Goal: Task Accomplishment & Management: Use online tool/utility

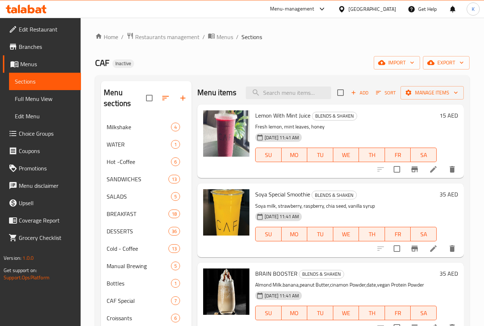
scroll to position [29, 0]
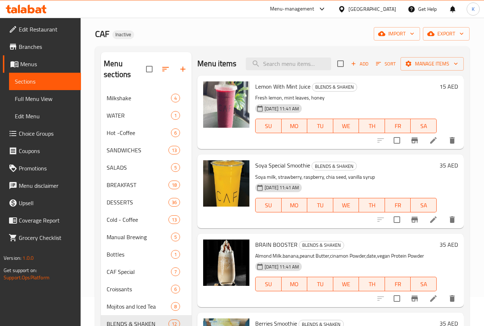
click at [230, 31] on div "CAF Inactive import export" at bounding box center [282, 33] width 374 height 13
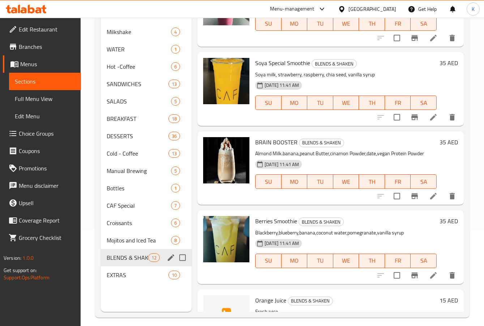
scroll to position [101, 0]
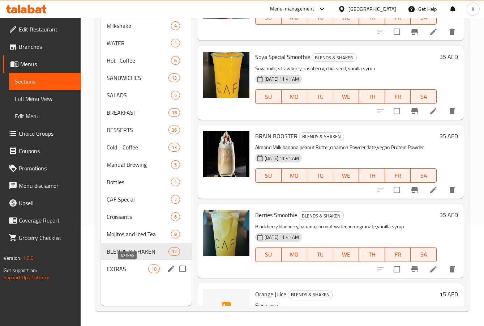
click at [125, 265] on span "EXTRAS" at bounding box center [128, 268] width 42 height 9
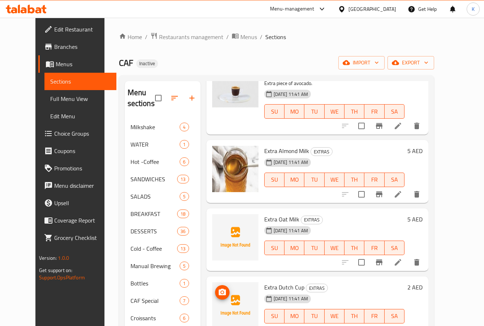
scroll to position [114, 0]
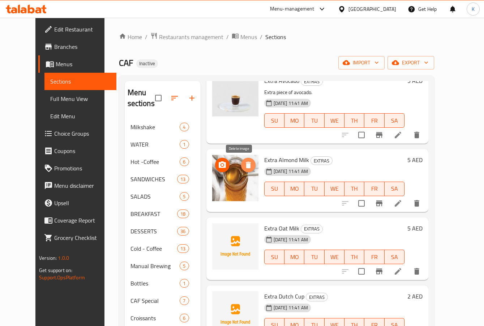
click at [246, 166] on icon "delete image" at bounding box center [248, 165] width 5 height 7
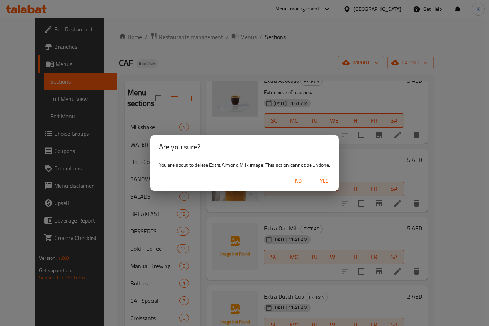
click at [325, 177] on span "Yes" at bounding box center [324, 180] width 17 height 9
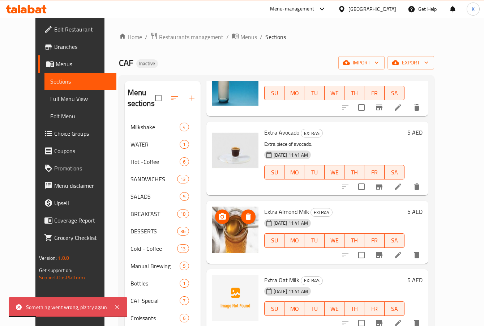
scroll to position [108, 0]
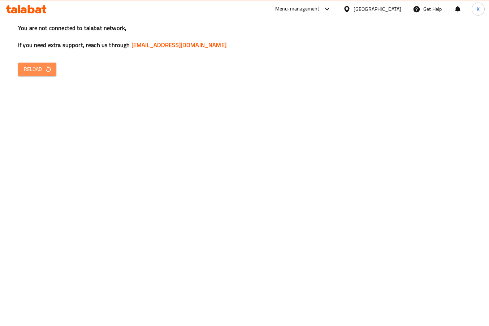
click at [44, 70] on span "Reload" at bounding box center [37, 69] width 27 height 9
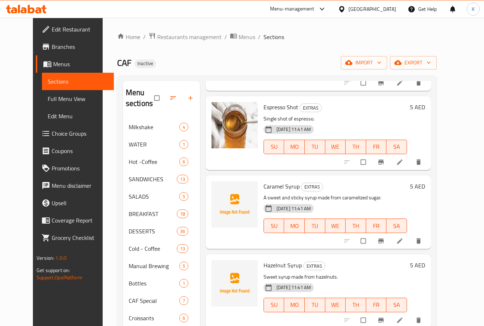
scroll to position [101, 0]
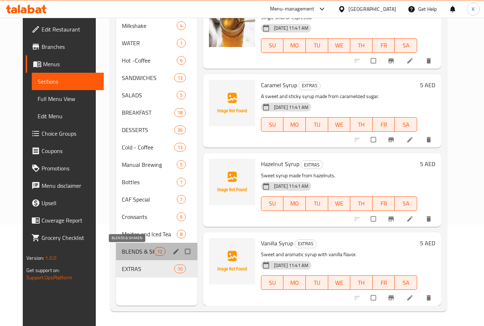
click at [132, 251] on span "BLENDS & SHAKEN" at bounding box center [138, 251] width 32 height 9
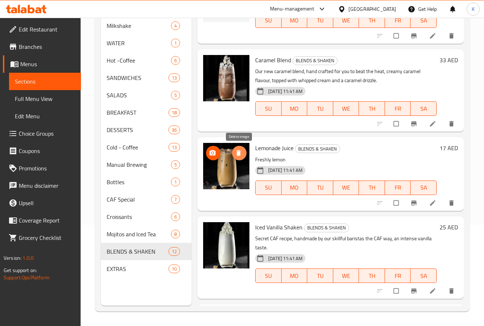
click at [239, 151] on icon "delete image" at bounding box center [238, 152] width 4 height 5
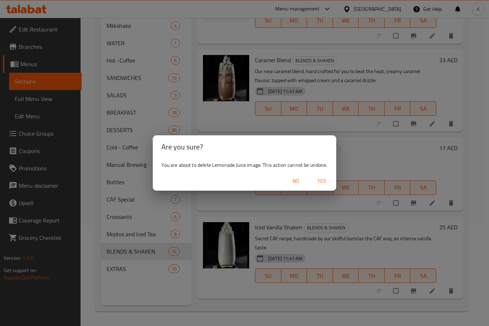
click at [326, 181] on span "Yes" at bounding box center [321, 180] width 17 height 9
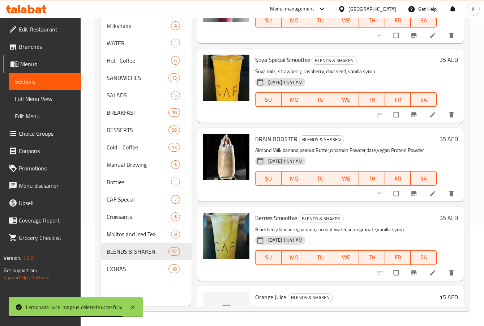
scroll to position [41, 0]
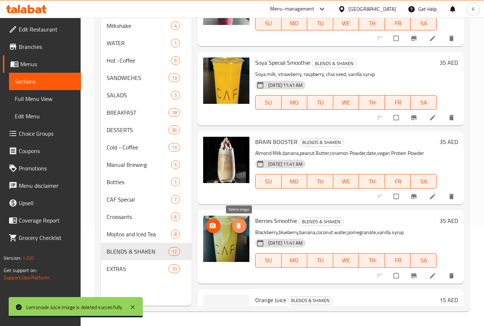
click at [240, 223] on icon "delete image" at bounding box center [238, 225] width 4 height 5
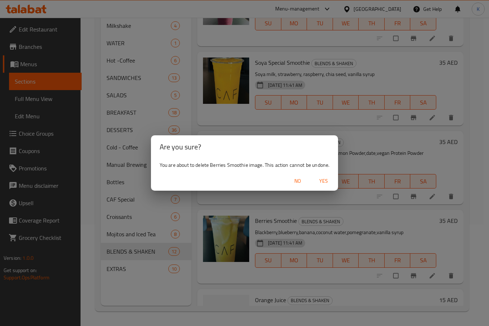
click at [327, 172] on div "No Yes" at bounding box center [245, 180] width 188 height 19
click at [324, 181] on span "Yes" at bounding box center [323, 180] width 17 height 9
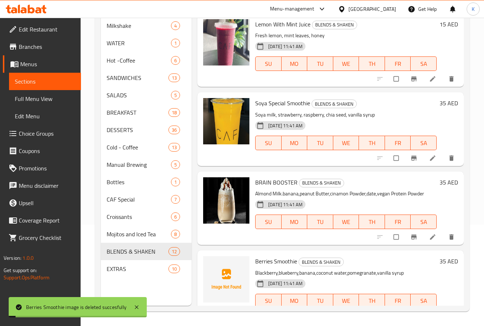
scroll to position [0, 0]
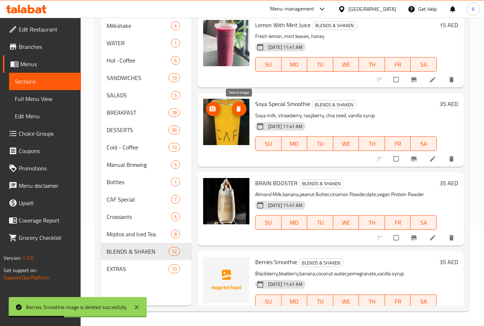
click at [239, 108] on icon "delete image" at bounding box center [238, 108] width 4 height 5
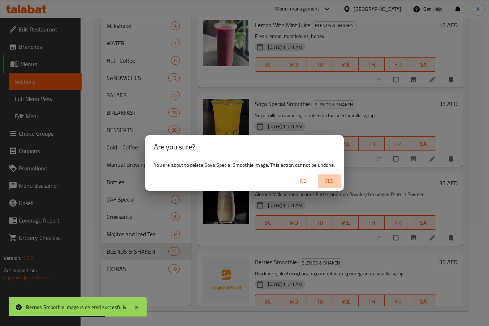
click at [328, 183] on span "Yes" at bounding box center [329, 180] width 17 height 9
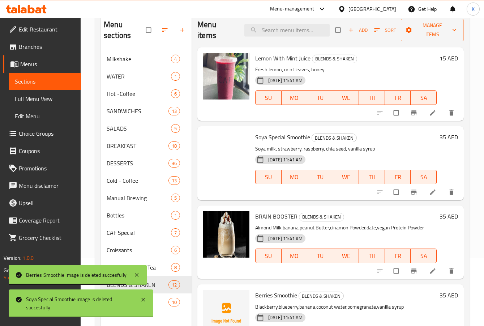
scroll to position [29, 0]
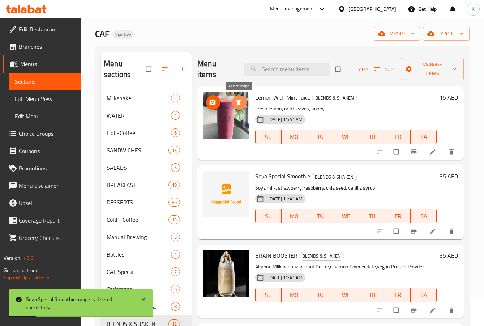
click at [237, 104] on icon "delete image" at bounding box center [238, 102] width 7 height 7
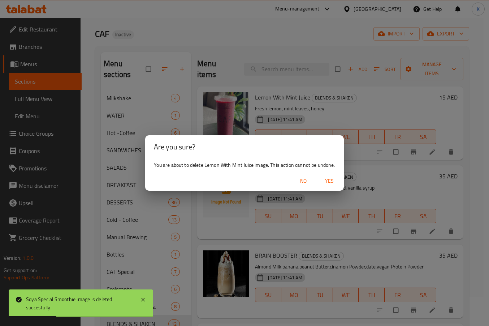
click at [330, 179] on span "Yes" at bounding box center [329, 180] width 17 height 9
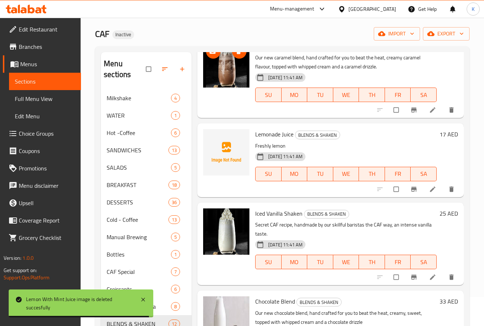
scroll to position [434, 0]
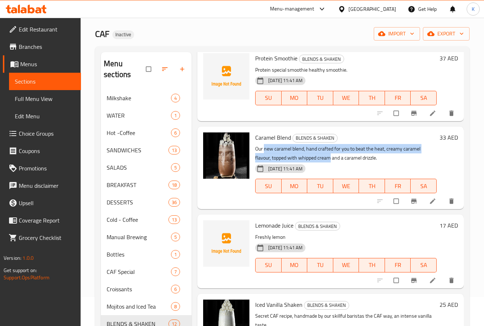
drag, startPoint x: 265, startPoint y: 151, endPoint x: 331, endPoint y: 160, distance: 66.3
click at [331, 160] on p "Our new caramel blend, hand crafted for you to beat the heat, creamy caramel fl…" at bounding box center [345, 153] width 181 height 18
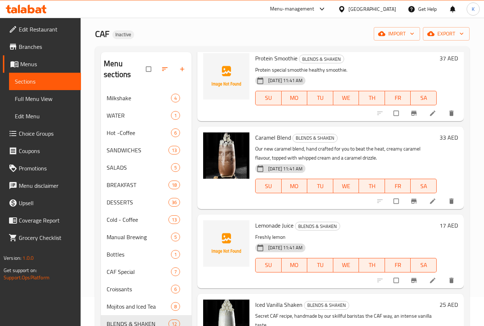
click at [274, 169] on span "[DATE] 11:41 AM" at bounding box center [285, 168] width 40 height 7
click at [241, 142] on icon "delete image" at bounding box center [238, 142] width 7 height 7
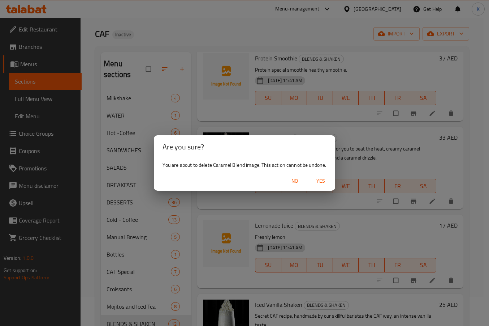
click at [321, 180] on span "Yes" at bounding box center [320, 180] width 17 height 9
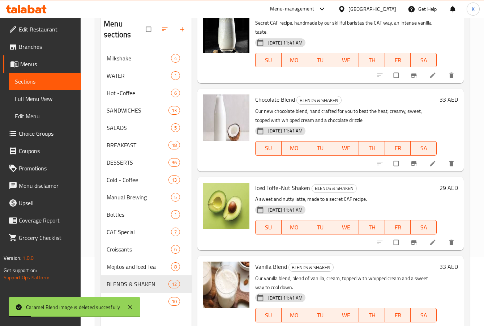
scroll to position [101, 0]
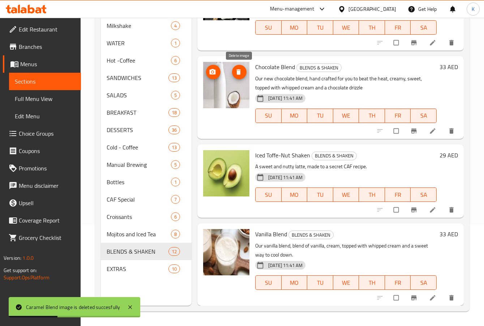
click at [236, 73] on icon "delete image" at bounding box center [238, 71] width 7 height 7
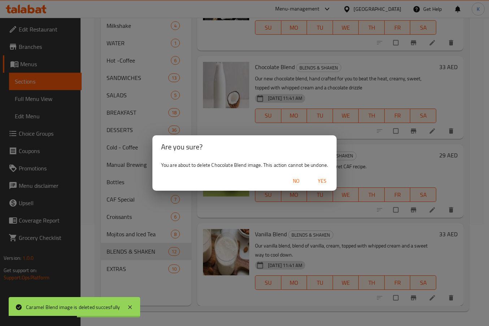
click at [321, 182] on span "Yes" at bounding box center [322, 180] width 17 height 9
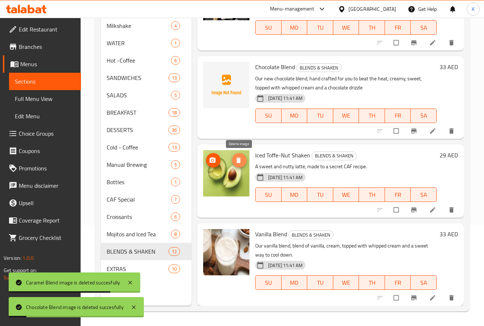
click at [236, 161] on icon "delete image" at bounding box center [238, 160] width 7 height 7
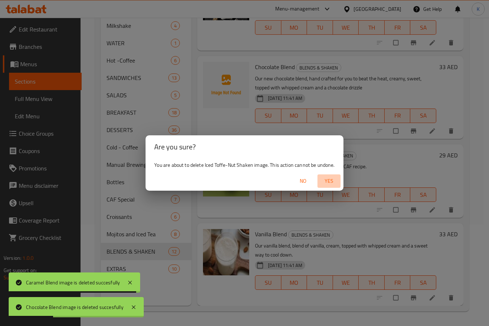
click at [330, 180] on span "Yes" at bounding box center [329, 180] width 17 height 9
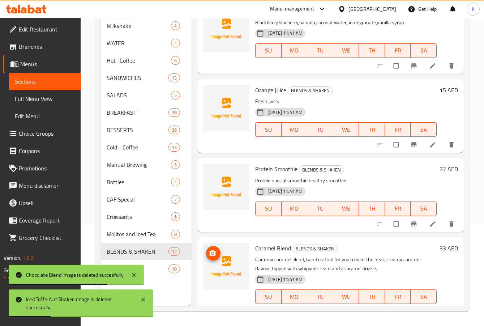
scroll to position [217, 0]
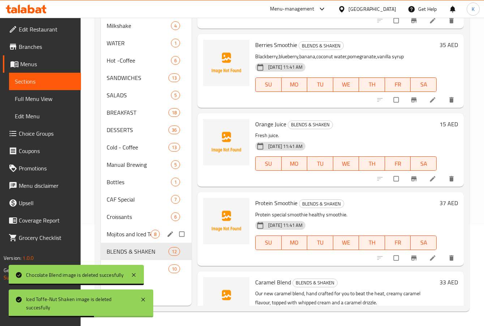
click at [136, 235] on span "Mojitos and Iced Tea" at bounding box center [129, 234] width 44 height 9
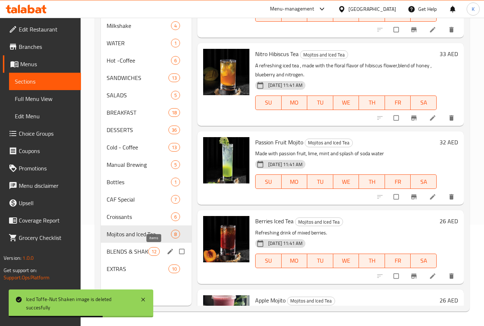
click at [149, 250] on span "12" at bounding box center [154, 251] width 11 height 7
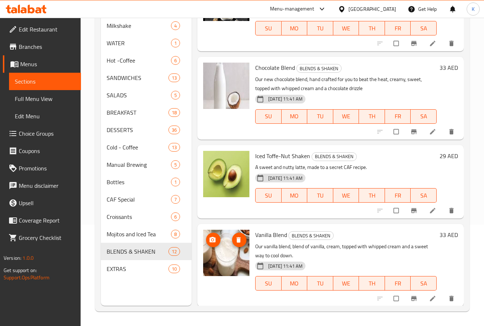
scroll to position [687, 0]
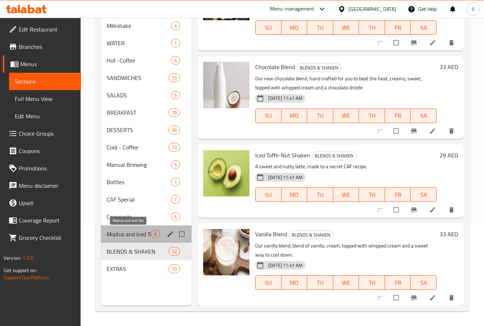
click at [123, 236] on span "Mojitos and Iced Tea" at bounding box center [129, 234] width 44 height 9
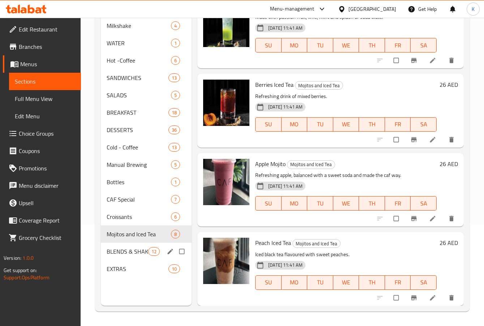
scroll to position [353, 0]
click at [125, 252] on span "BLENDS & SHAKEN" at bounding box center [128, 251] width 42 height 9
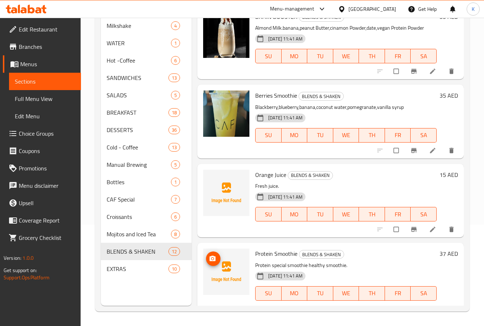
scroll to position [136, 0]
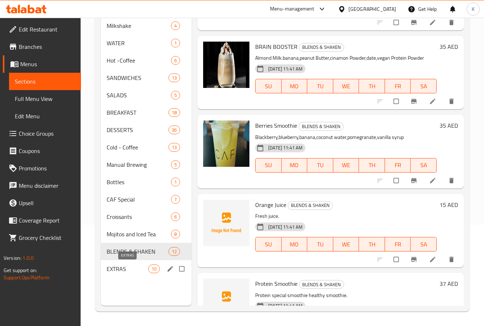
click at [123, 269] on span "EXTRAS" at bounding box center [128, 268] width 42 height 9
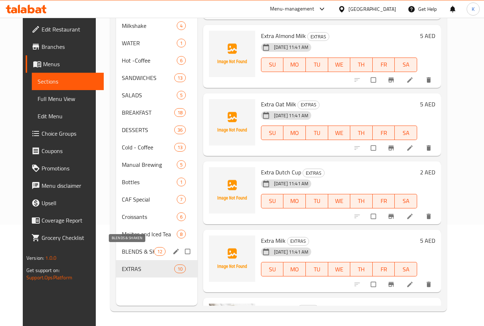
click at [141, 247] on span "BLENDS & SHAKEN" at bounding box center [138, 251] width 32 height 9
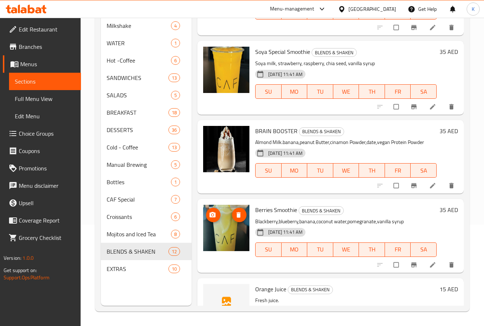
scroll to position [28, 0]
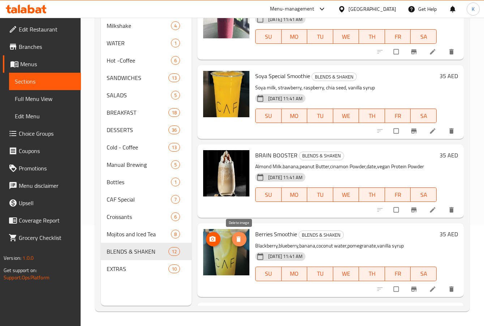
click at [241, 241] on icon "delete image" at bounding box center [238, 238] width 7 height 7
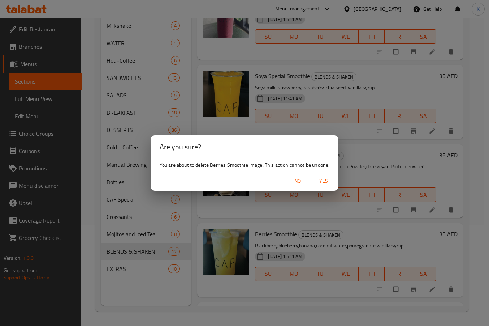
click at [324, 180] on span "Yes" at bounding box center [323, 180] width 17 height 9
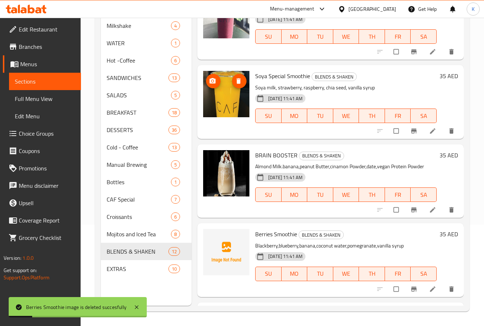
click at [239, 82] on icon "delete image" at bounding box center [238, 80] width 4 height 5
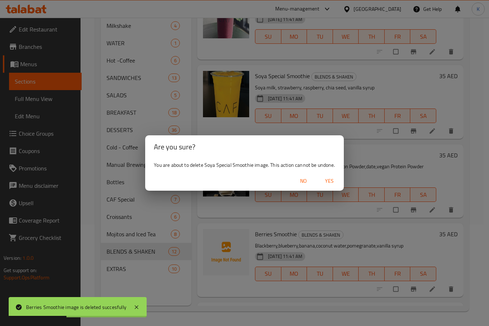
click at [331, 182] on span "Yes" at bounding box center [329, 180] width 17 height 9
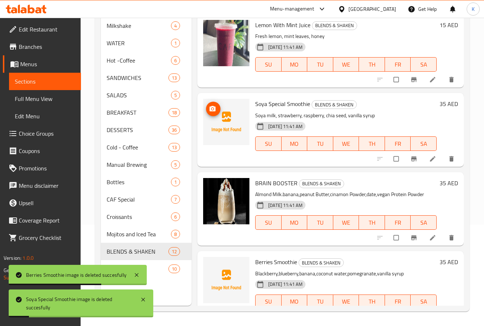
scroll to position [29, 0]
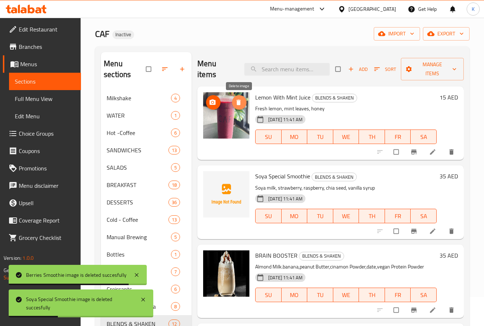
click at [237, 107] on button "delete image" at bounding box center [239, 102] width 14 height 14
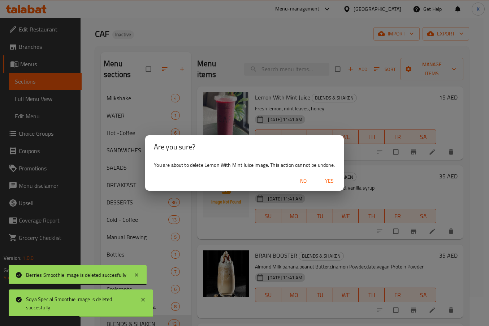
click at [331, 178] on span "Yes" at bounding box center [329, 180] width 17 height 9
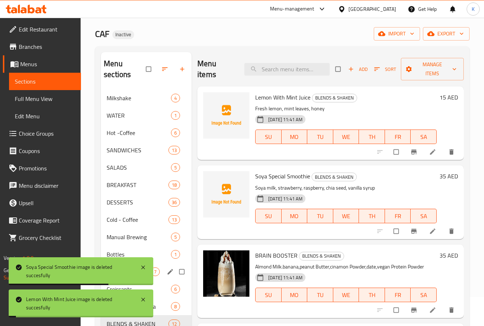
scroll to position [101, 0]
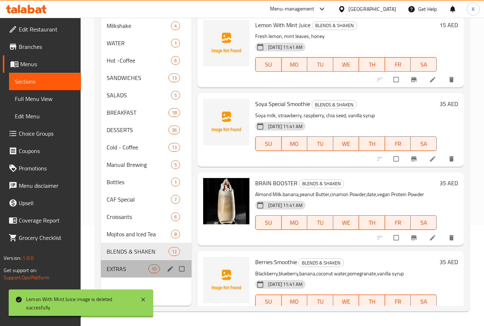
click at [164, 270] on div "EXTRAS 10" at bounding box center [146, 268] width 91 height 17
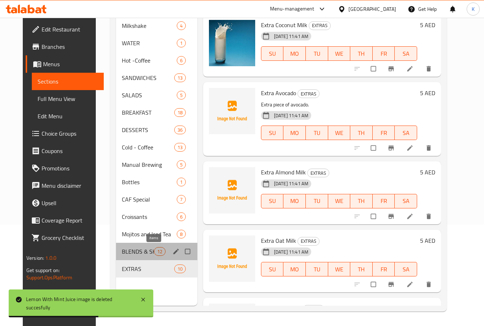
click at [154, 252] on div "12" at bounding box center [160, 251] width 12 height 9
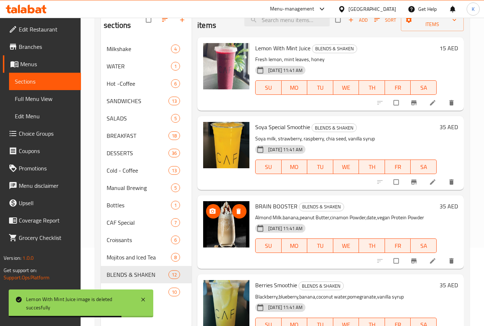
scroll to position [65, 0]
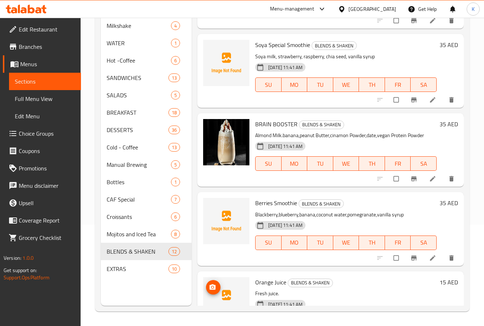
scroll to position [36, 0]
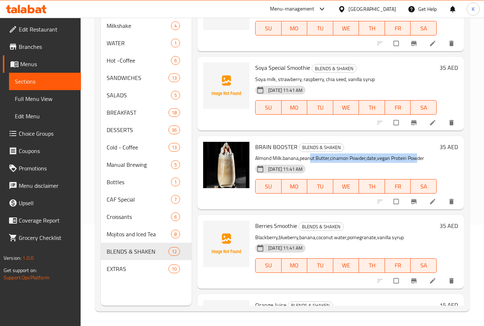
drag, startPoint x: 310, startPoint y: 157, endPoint x: 417, endPoint y: 155, distance: 107.4
click at [417, 155] on p "Almond Milk.banana,peanut Butter,cinamon Powder,date,vegan Protein Powder" at bounding box center [345, 158] width 181 height 9
drag, startPoint x: 265, startPoint y: 158, endPoint x: 355, endPoint y: 155, distance: 89.3
click at [355, 155] on p "Almond Milk.banana,peanut Butter,cinamon Powder,date,vegan Protein Powder" at bounding box center [345, 158] width 181 height 9
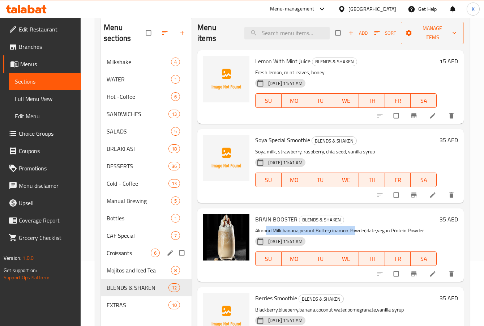
scroll to position [101, 0]
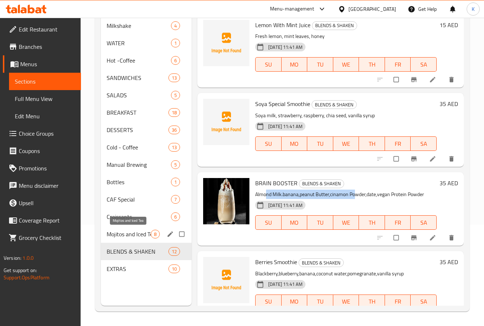
click at [129, 234] on span "Mojitos and Iced Tea" at bounding box center [129, 234] width 44 height 9
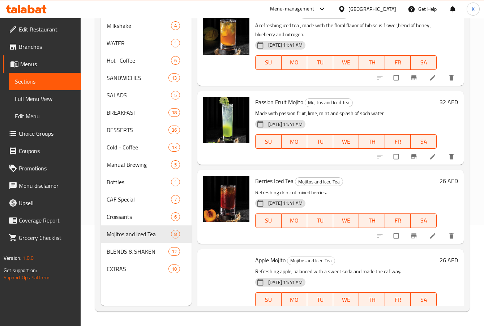
scroll to position [353, 0]
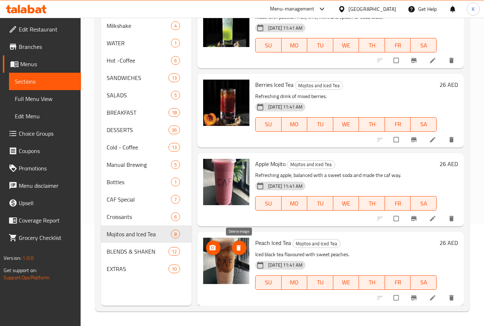
click at [241, 246] on icon "delete image" at bounding box center [238, 247] width 7 height 7
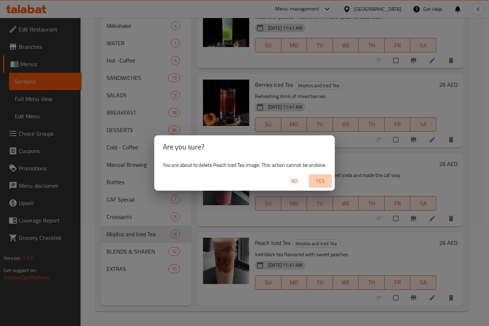
click at [318, 183] on span "Yes" at bounding box center [320, 180] width 17 height 9
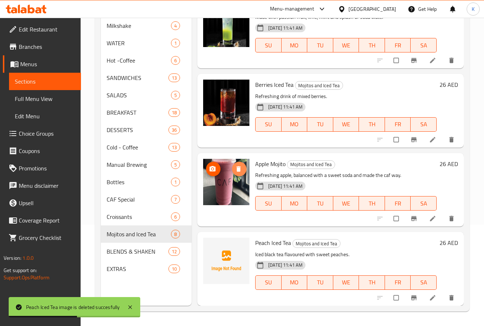
click at [238, 166] on icon "delete image" at bounding box center [238, 168] width 7 height 7
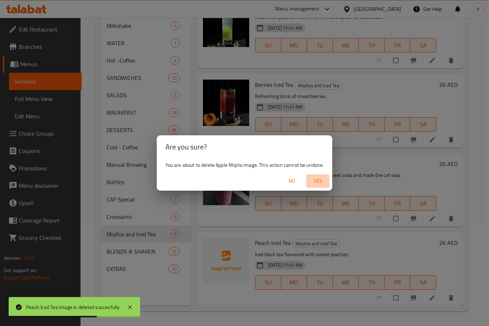
click at [317, 183] on span "Yes" at bounding box center [317, 180] width 17 height 9
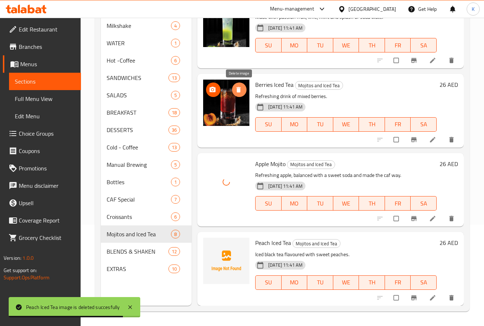
click at [235, 89] on icon "delete image" at bounding box center [238, 89] width 7 height 7
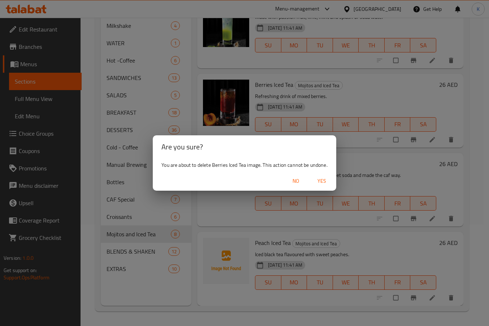
click at [266, 120] on div "Are you sure? You are about to delete Berries Iced Tea image. This action canno…" at bounding box center [244, 163] width 489 height 326
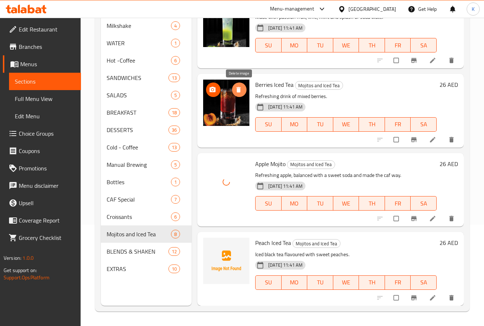
click at [240, 92] on icon "delete image" at bounding box center [238, 89] width 4 height 5
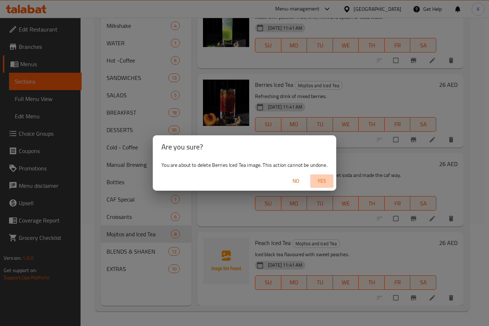
click at [318, 179] on span "Yes" at bounding box center [321, 180] width 17 height 9
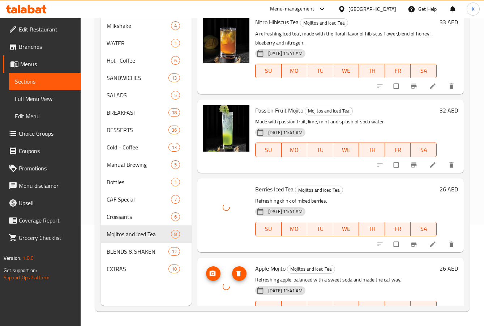
scroll to position [245, 0]
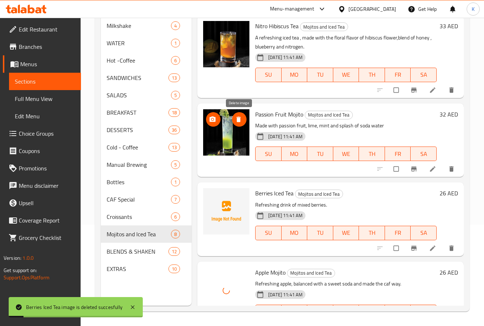
click at [238, 117] on icon "delete image" at bounding box center [238, 119] width 7 height 7
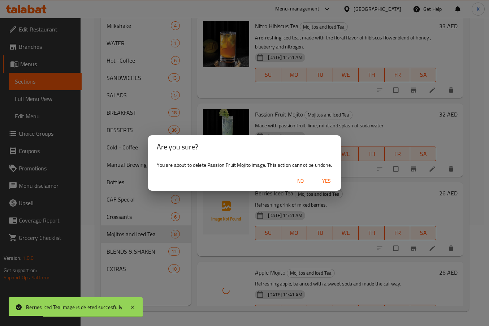
click at [330, 184] on span "Yes" at bounding box center [326, 180] width 17 height 9
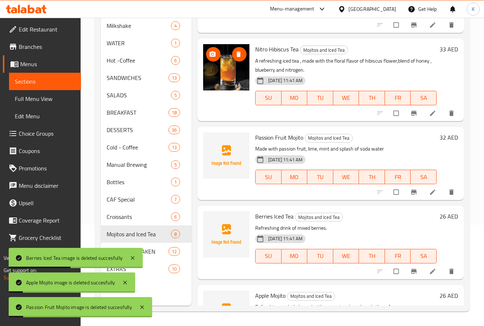
scroll to position [209, 0]
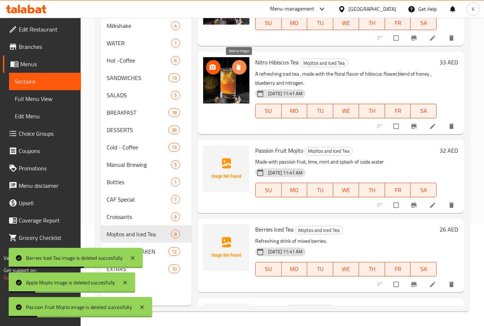
click at [237, 70] on icon "delete image" at bounding box center [238, 67] width 4 height 5
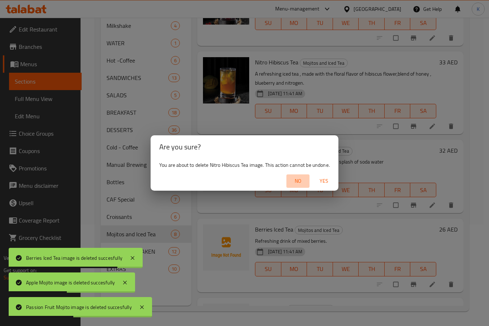
click at [296, 179] on span "No" at bounding box center [298, 180] width 17 height 9
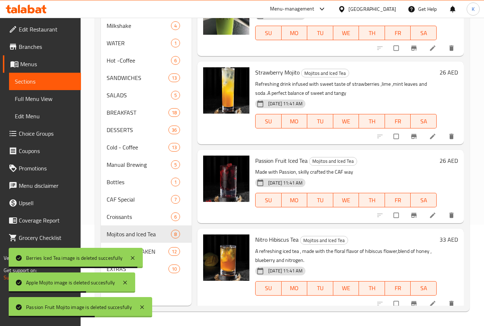
scroll to position [28, 0]
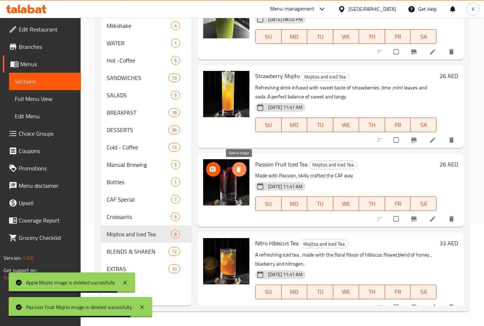
click at [237, 166] on icon "delete image" at bounding box center [238, 169] width 7 height 7
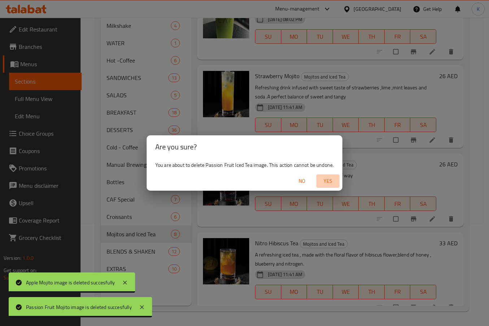
drag, startPoint x: 334, startPoint y: 179, endPoint x: 292, endPoint y: 163, distance: 45.0
click at [333, 179] on span "Yes" at bounding box center [328, 180] width 17 height 9
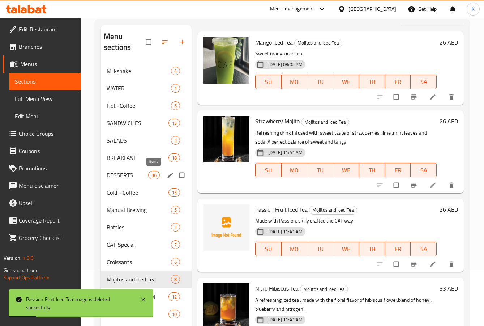
scroll to position [0, 0]
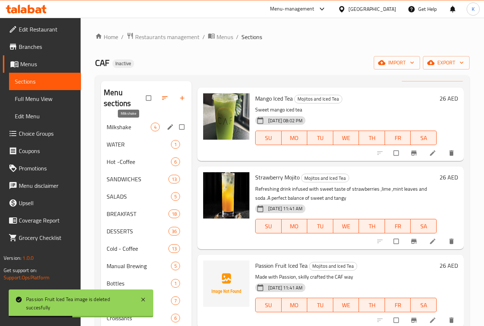
click at [139, 127] on span "Milkshake" at bounding box center [129, 127] width 44 height 9
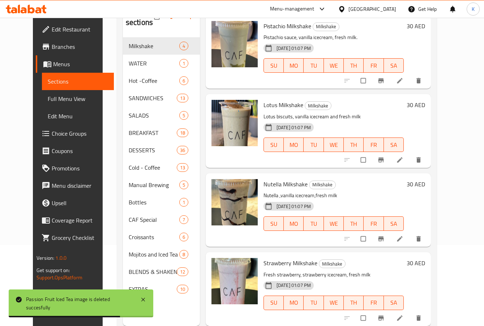
scroll to position [101, 0]
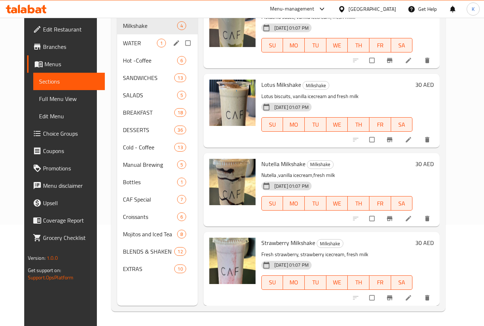
click at [137, 43] on span "WATER" at bounding box center [140, 43] width 34 height 9
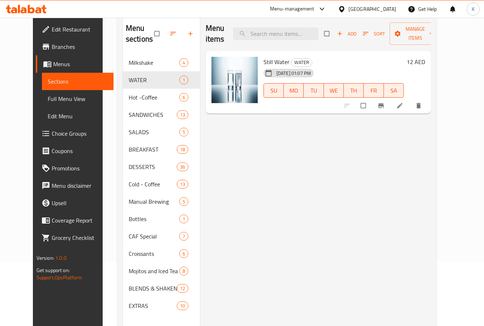
scroll to position [29, 0]
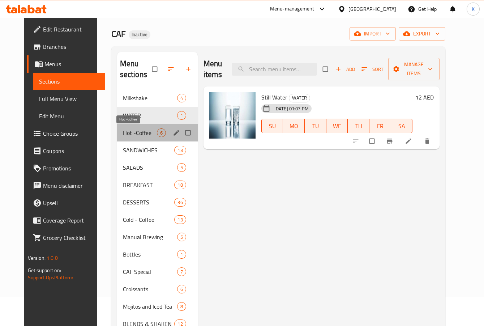
click at [128, 134] on span "Hot -Coffee" at bounding box center [140, 132] width 34 height 9
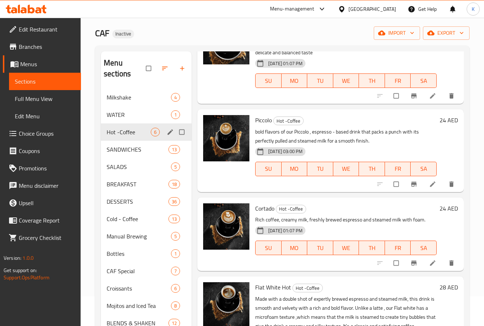
scroll to position [29, 0]
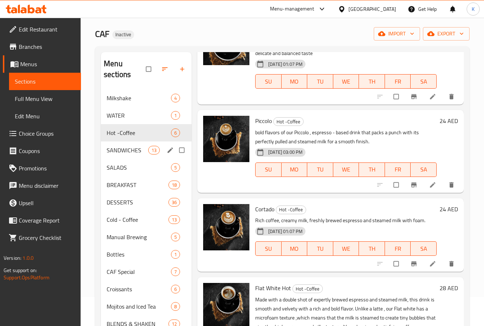
click at [133, 151] on span "SANDWICHES" at bounding box center [128, 150] width 42 height 9
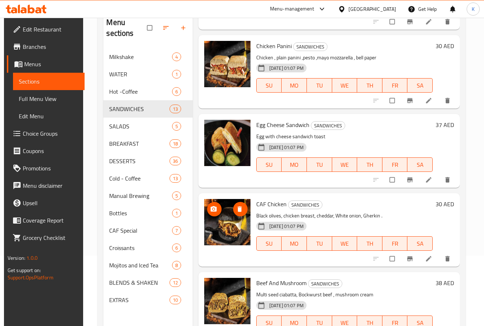
scroll to position [101, 0]
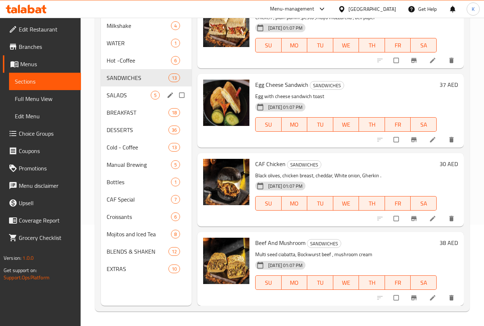
click at [132, 90] on div "SALADS 5" at bounding box center [146, 94] width 91 height 17
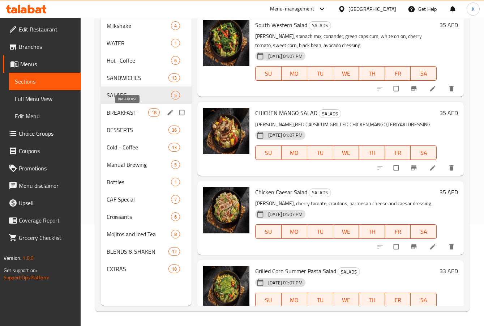
click at [130, 116] on span "BREAKFAST" at bounding box center [128, 112] width 42 height 9
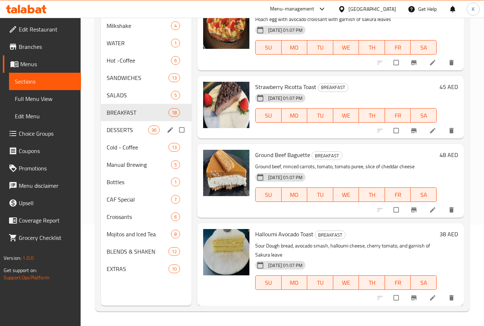
click at [135, 136] on div "DESSERTS 36" at bounding box center [146, 129] width 91 height 17
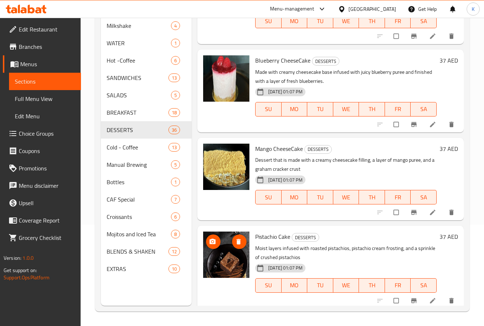
scroll to position [201, 0]
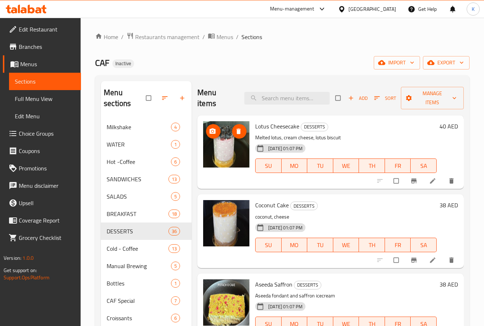
click at [239, 128] on icon "delete image" at bounding box center [238, 131] width 7 height 7
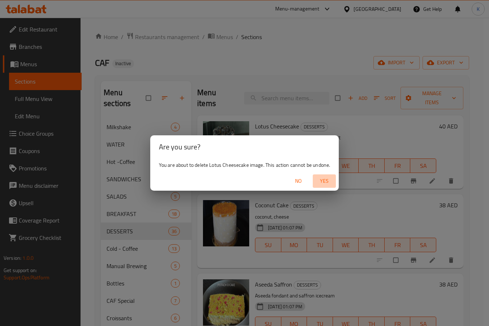
click at [327, 179] on span "Yes" at bounding box center [324, 180] width 17 height 9
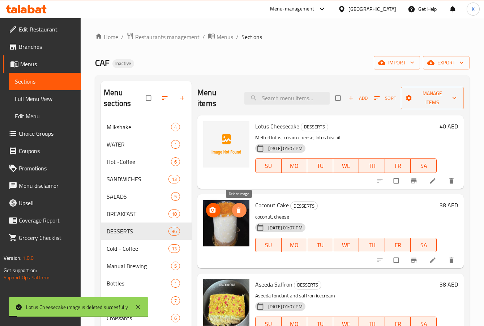
click at [240, 211] on icon "delete image" at bounding box center [238, 209] width 4 height 5
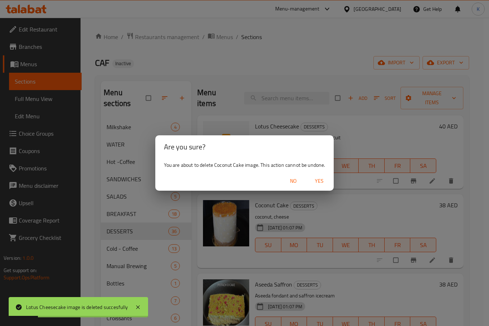
click at [325, 180] on span "Yes" at bounding box center [319, 180] width 17 height 9
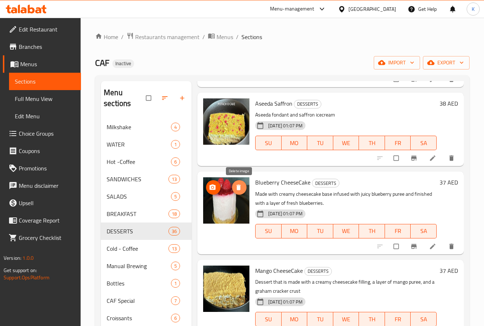
click at [239, 189] on icon "delete image" at bounding box center [238, 187] width 4 height 5
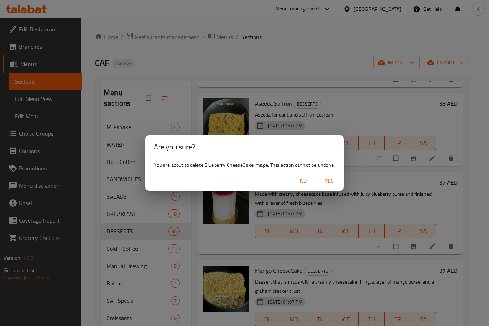
click at [325, 184] on span "Yes" at bounding box center [329, 180] width 17 height 9
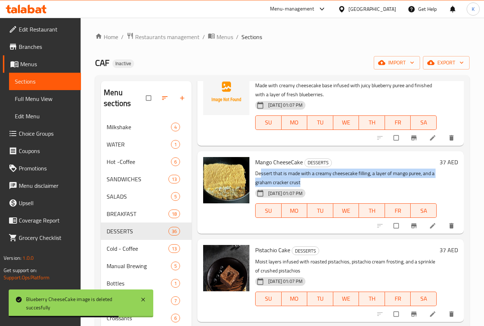
drag, startPoint x: 269, startPoint y: 171, endPoint x: 318, endPoint y: 183, distance: 49.8
click at [318, 183] on p "Dessert that is made with a creamy cheesecake filling, a layer of mango puree, …" at bounding box center [345, 178] width 181 height 18
click at [324, 183] on p "Dessert that is made with a creamy cheesecake filling, a layer of mango puree, …" at bounding box center [345, 178] width 181 height 18
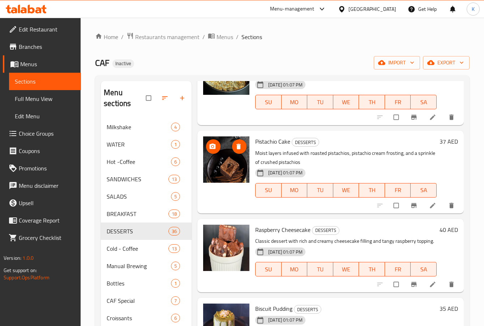
click at [239, 148] on icon "delete image" at bounding box center [238, 146] width 4 height 5
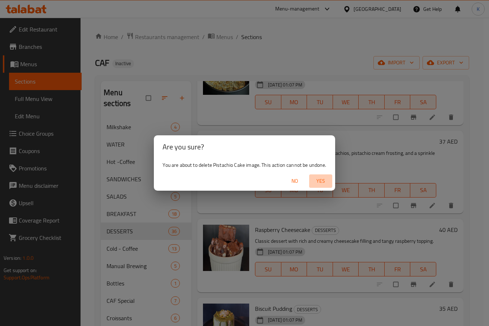
click at [324, 181] on span "Yes" at bounding box center [320, 180] width 17 height 9
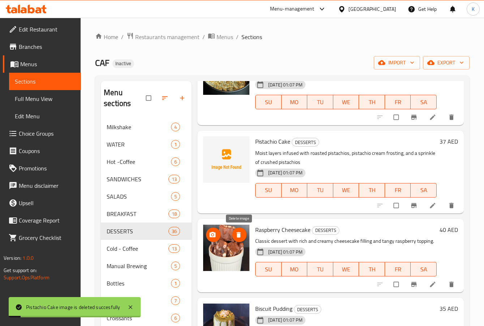
click at [242, 232] on icon "delete image" at bounding box center [238, 234] width 7 height 7
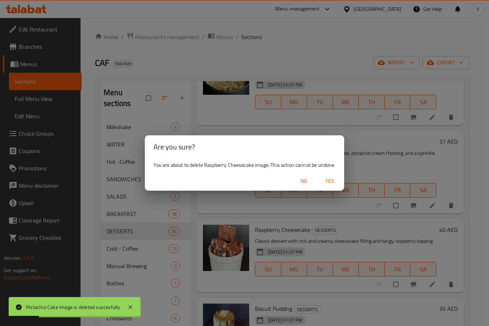
click at [329, 179] on span "Yes" at bounding box center [329, 180] width 17 height 9
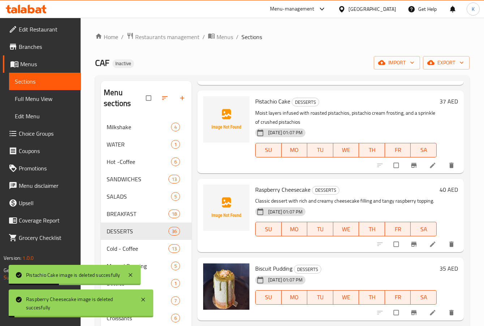
scroll to position [506, 0]
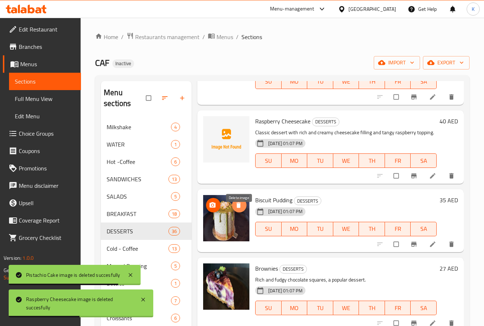
click at [243, 209] on span "delete image" at bounding box center [239, 204] width 14 height 7
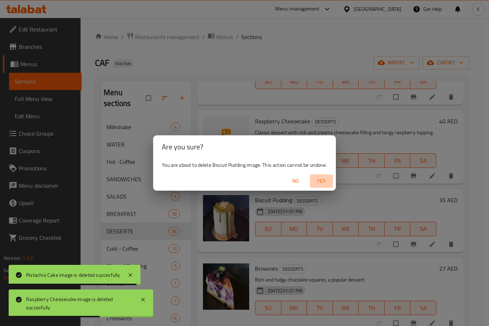
click at [321, 177] on span "Yes" at bounding box center [321, 180] width 17 height 9
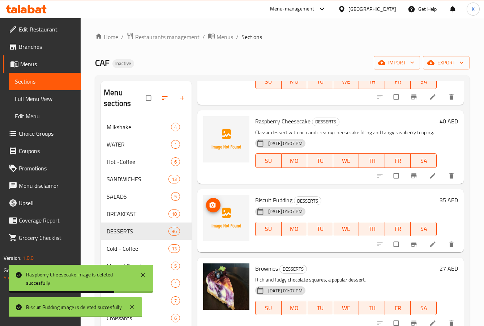
scroll to position [615, 0]
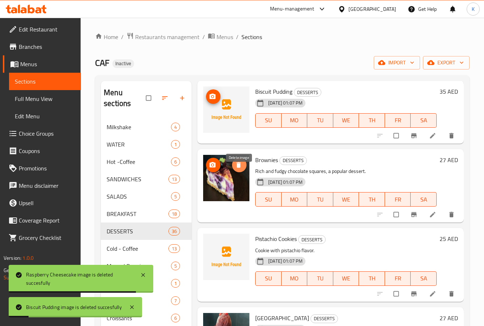
click at [238, 167] on icon "delete image" at bounding box center [238, 164] width 4 height 5
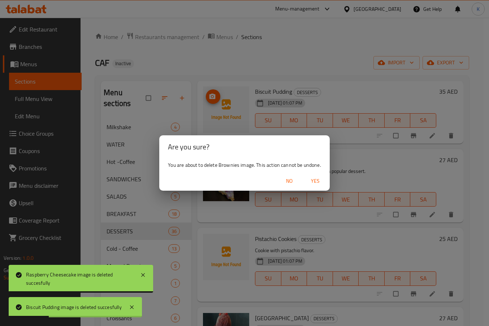
click at [312, 183] on span "Yes" at bounding box center [315, 180] width 17 height 9
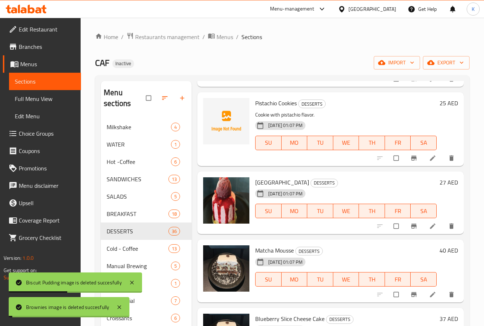
scroll to position [759, 0]
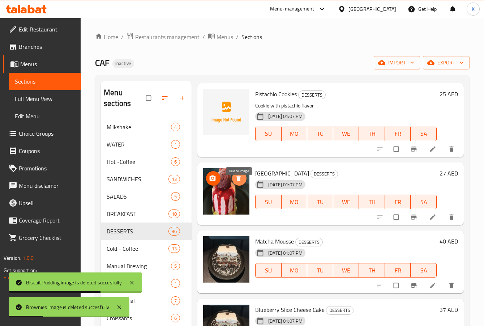
click at [244, 182] on span "delete image" at bounding box center [239, 178] width 14 height 7
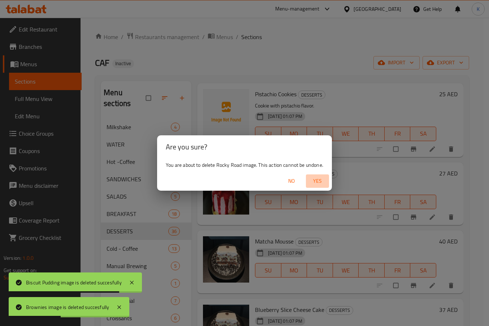
click at [321, 185] on span "Yes" at bounding box center [317, 180] width 17 height 9
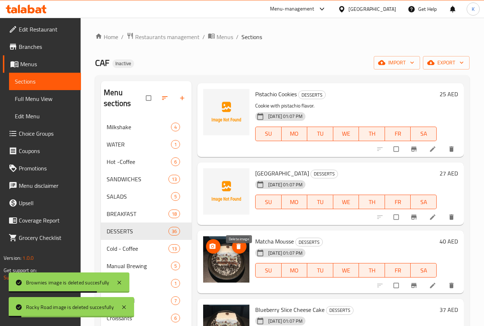
click at [241, 250] on icon "delete image" at bounding box center [238, 246] width 7 height 7
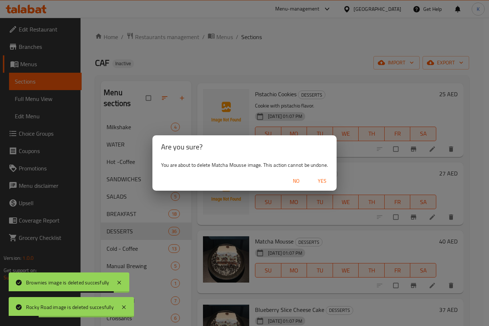
click at [320, 181] on span "Yes" at bounding box center [322, 180] width 17 height 9
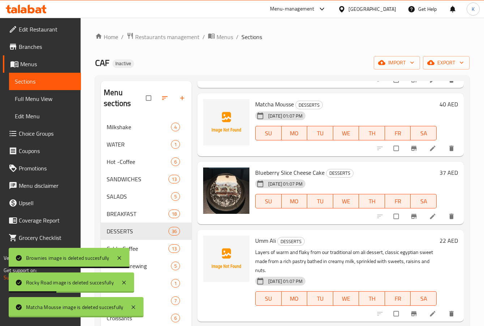
scroll to position [904, 0]
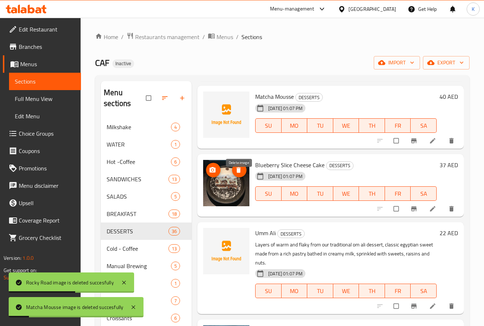
click at [244, 174] on span "delete image" at bounding box center [239, 169] width 14 height 7
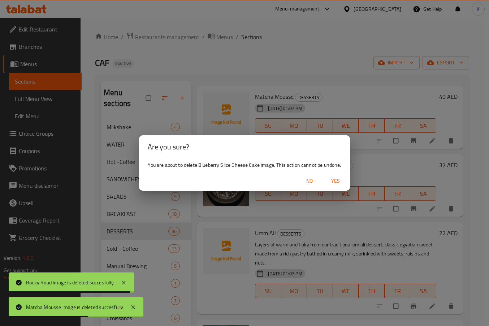
click at [337, 179] on span "Yes" at bounding box center [335, 180] width 17 height 9
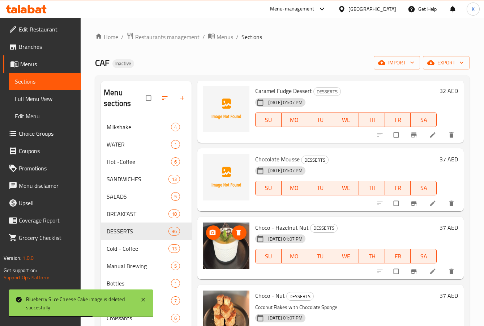
scroll to position [1301, 0]
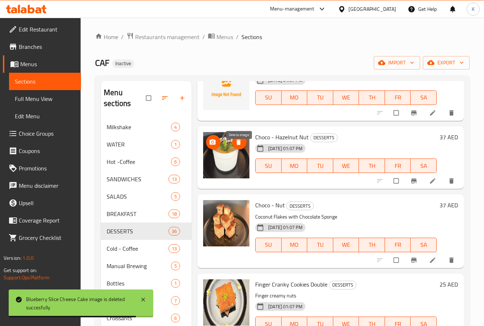
click at [239, 146] on icon "delete image" at bounding box center [238, 141] width 7 height 7
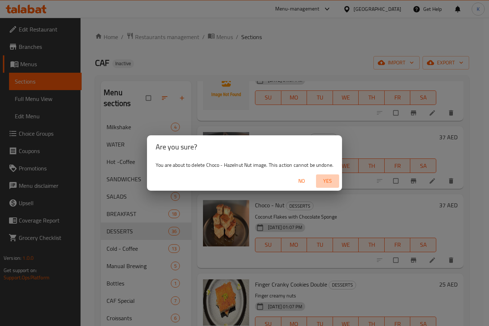
click at [328, 179] on span "Yes" at bounding box center [327, 180] width 17 height 9
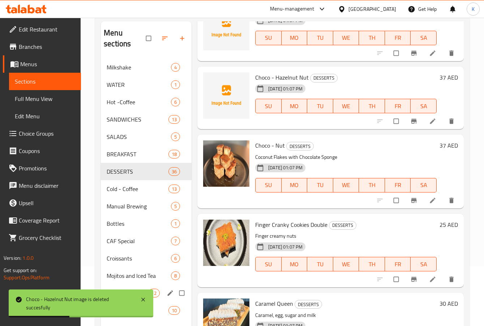
scroll to position [101, 0]
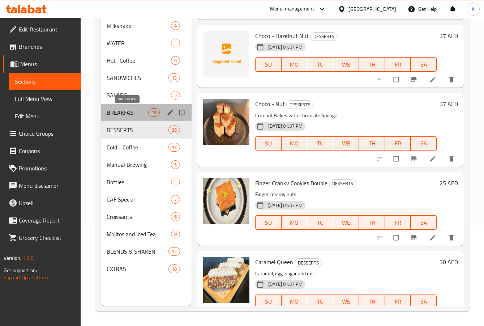
click at [124, 111] on span "BREAKFAST" at bounding box center [128, 112] width 42 height 9
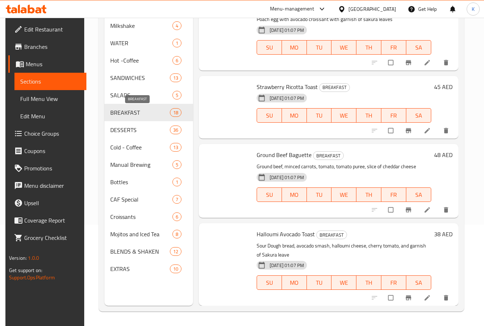
scroll to position [1141, 0]
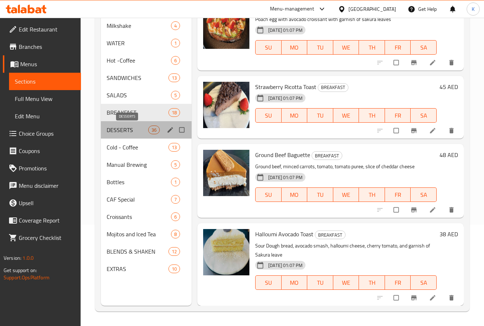
click at [134, 134] on span "DESSERTS" at bounding box center [128, 129] width 42 height 9
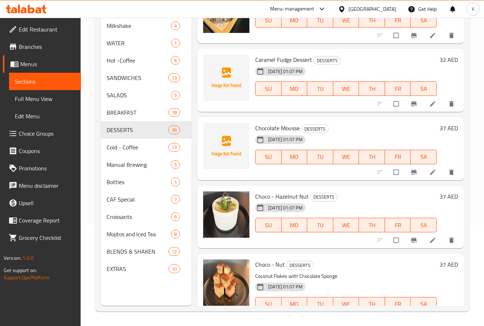
drag, startPoint x: 134, startPoint y: 128, endPoint x: 137, endPoint y: 144, distance: 16.1
click at [91, 127] on div "Home / Restaurants management / Menus / Sections CAF Inactive import export Men…" at bounding box center [282, 121] width 403 height 409
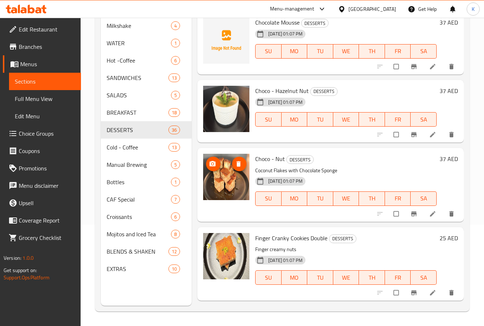
scroll to position [1249, 0]
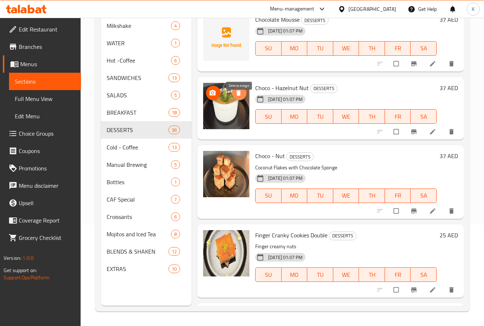
click at [237, 97] on icon "delete image" at bounding box center [238, 92] width 7 height 7
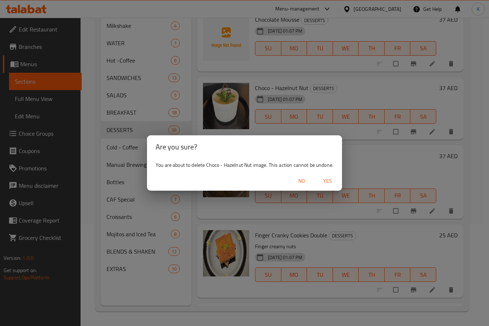
click at [330, 183] on span "Yes" at bounding box center [327, 180] width 17 height 9
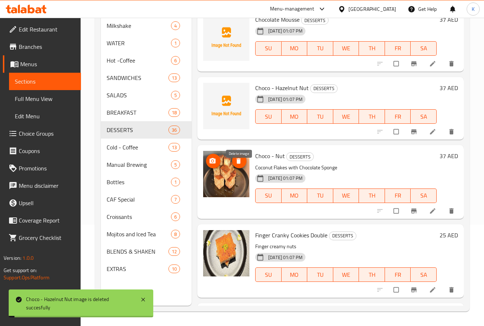
click at [238, 166] on button "delete image" at bounding box center [239, 161] width 14 height 14
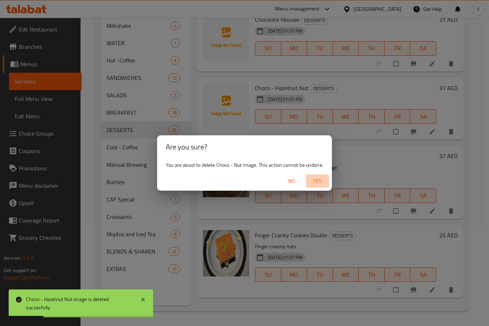
click at [318, 181] on span "Yes" at bounding box center [317, 180] width 17 height 9
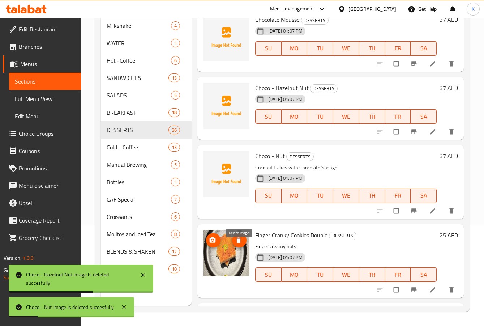
click at [238, 243] on icon "delete image" at bounding box center [238, 239] width 4 height 5
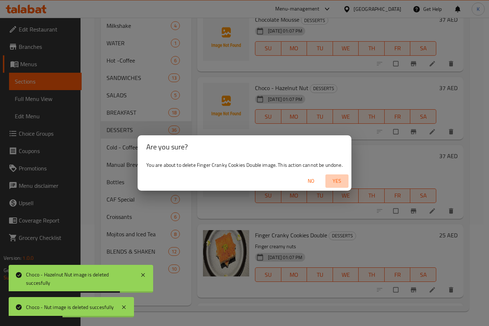
click at [334, 182] on span "Yes" at bounding box center [337, 180] width 17 height 9
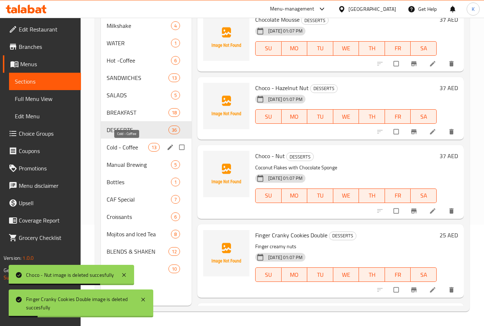
click at [136, 148] on span "Cold - Coffee" at bounding box center [128, 147] width 42 height 9
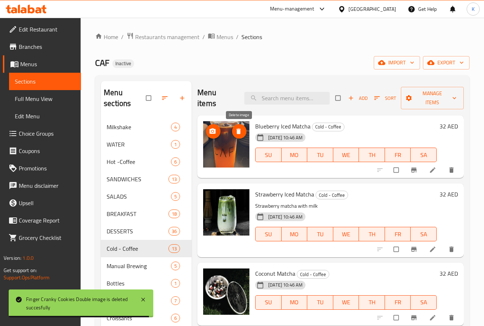
click at [238, 131] on icon "delete image" at bounding box center [238, 130] width 4 height 5
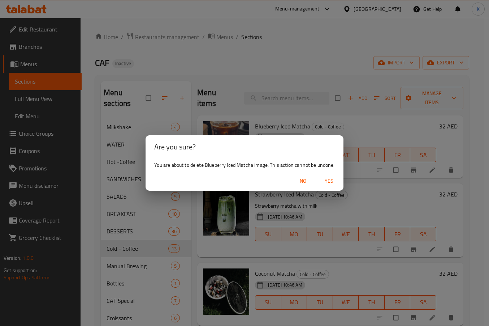
click at [328, 180] on span "Yes" at bounding box center [329, 180] width 17 height 9
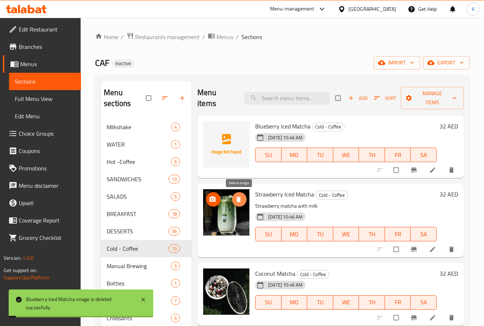
click at [239, 198] on icon "delete image" at bounding box center [238, 199] width 4 height 5
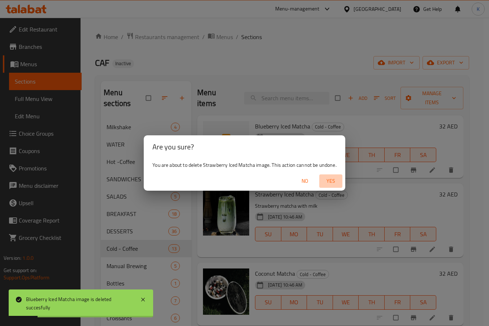
click at [336, 176] on span "Yes" at bounding box center [330, 180] width 17 height 9
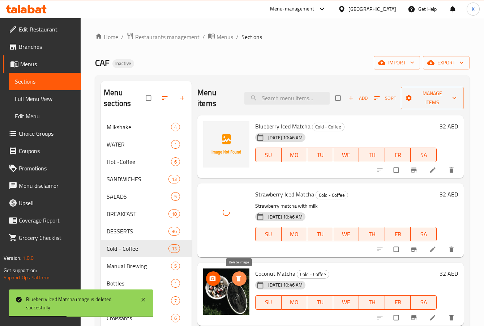
click at [240, 275] on icon "delete image" at bounding box center [238, 278] width 7 height 7
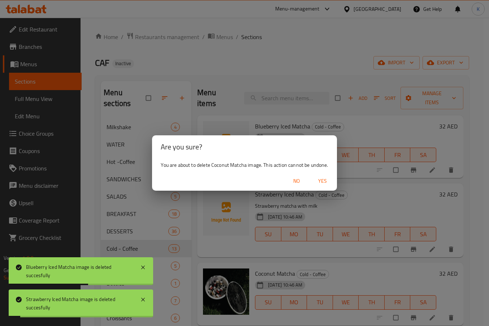
click at [317, 178] on span "Yes" at bounding box center [322, 180] width 17 height 9
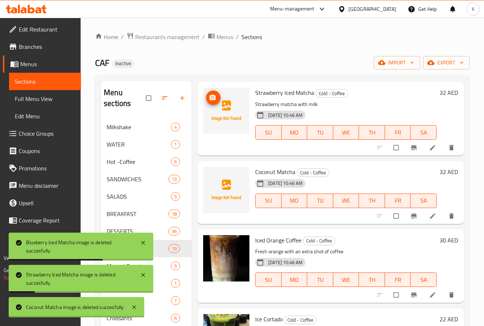
scroll to position [181, 0]
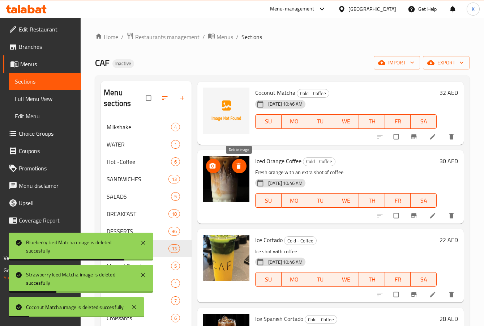
click at [238, 165] on icon "delete image" at bounding box center [238, 165] width 4 height 5
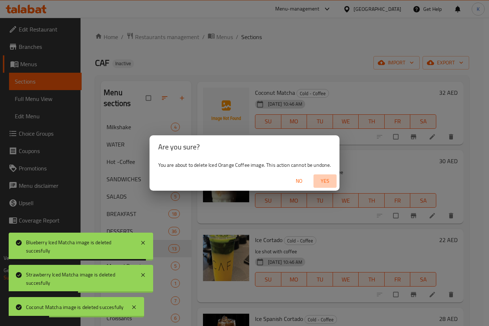
click at [326, 180] on span "Yes" at bounding box center [325, 180] width 17 height 9
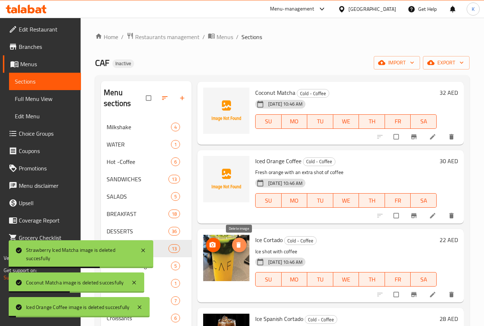
click at [240, 244] on icon "delete image" at bounding box center [238, 244] width 4 height 5
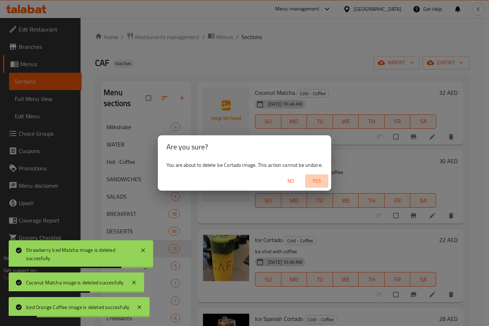
click at [320, 179] on span "Yes" at bounding box center [316, 180] width 17 height 9
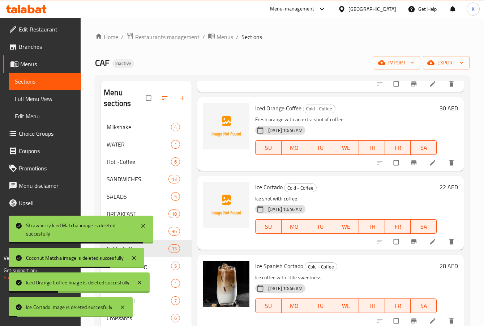
scroll to position [289, 0]
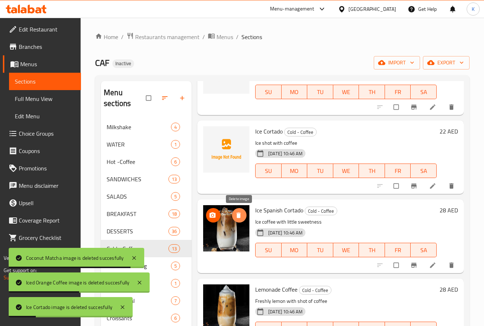
click at [243, 215] on span "delete image" at bounding box center [239, 214] width 14 height 7
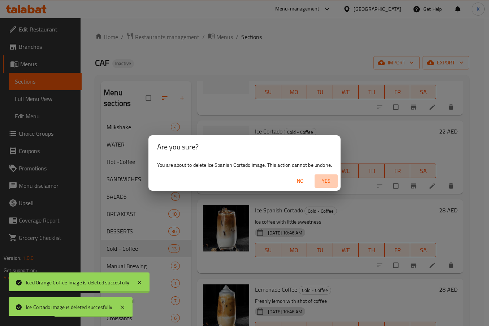
click at [326, 181] on span "Yes" at bounding box center [326, 180] width 17 height 9
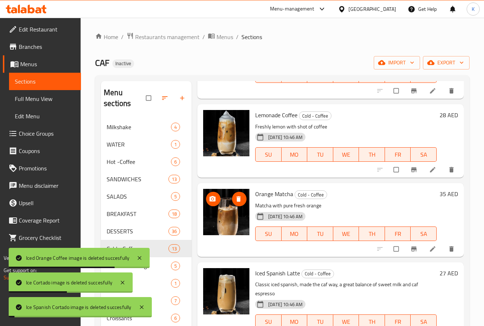
scroll to position [470, 0]
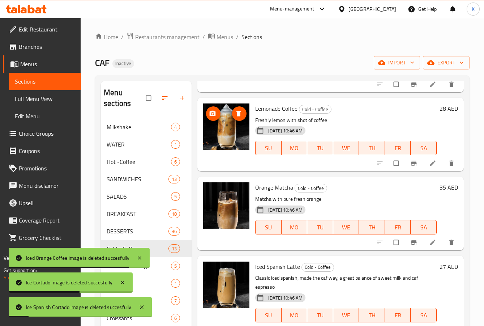
click at [243, 114] on span "delete image" at bounding box center [239, 113] width 14 height 7
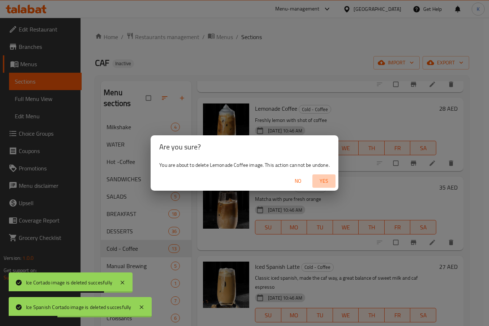
click at [328, 181] on span "Yes" at bounding box center [324, 180] width 17 height 9
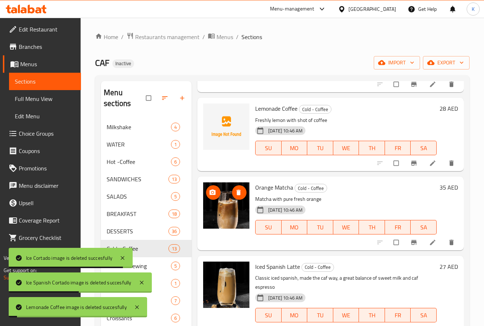
click at [240, 197] on button "delete image" at bounding box center [239, 192] width 14 height 14
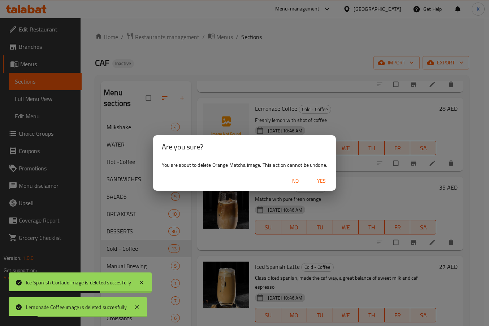
click at [319, 180] on span "Yes" at bounding box center [321, 180] width 17 height 9
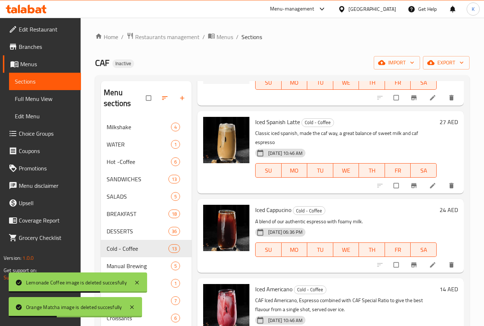
scroll to position [651, 0]
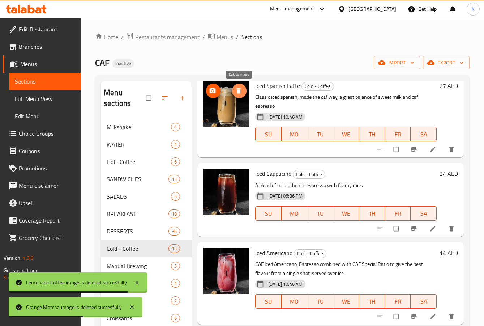
click at [240, 92] on icon "delete image" at bounding box center [238, 90] width 4 height 5
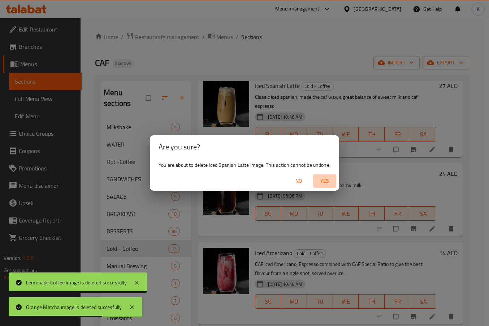
click at [328, 179] on span "Yes" at bounding box center [324, 180] width 17 height 9
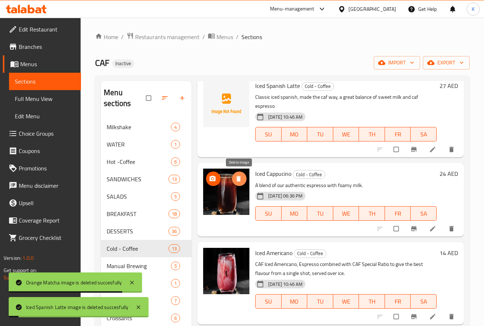
click at [241, 179] on icon "delete image" at bounding box center [238, 178] width 7 height 7
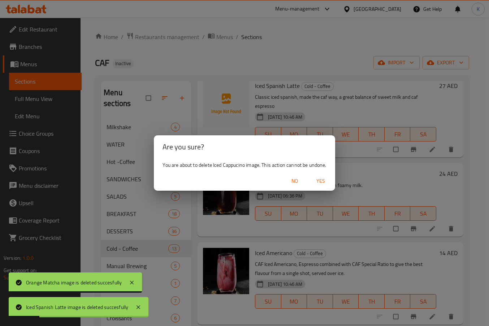
click at [323, 180] on span "Yes" at bounding box center [320, 180] width 17 height 9
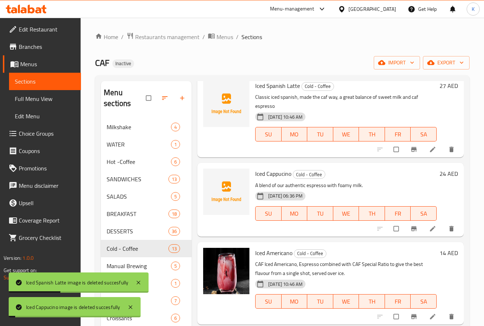
click at [238, 256] on img at bounding box center [226, 271] width 46 height 46
click at [238, 259] on icon "delete image" at bounding box center [238, 257] width 4 height 5
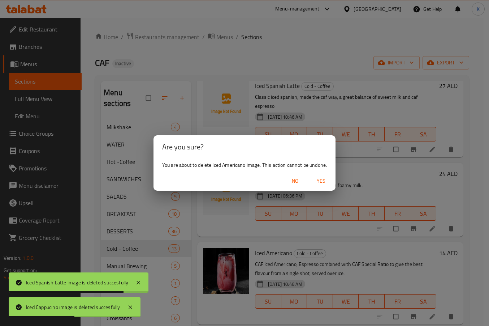
click at [324, 180] on span "Yes" at bounding box center [321, 180] width 17 height 9
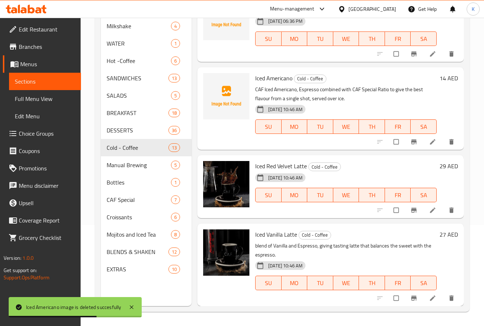
scroll to position [101, 0]
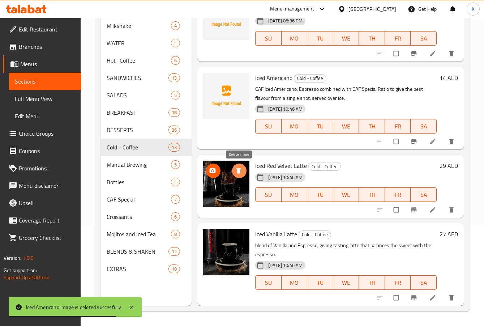
click at [237, 170] on icon "delete image" at bounding box center [238, 170] width 4 height 5
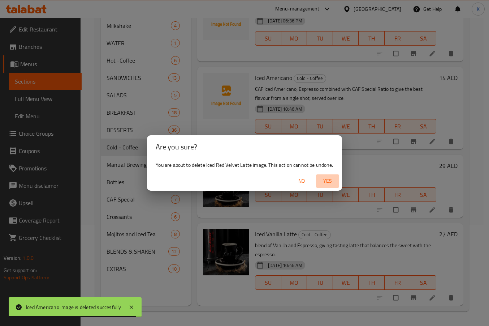
click at [327, 179] on span "Yes" at bounding box center [327, 180] width 17 height 9
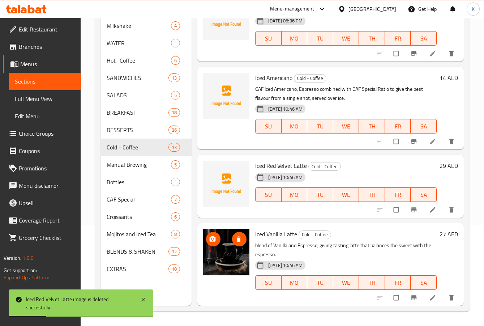
click at [238, 240] on icon "delete image" at bounding box center [238, 238] width 4 height 5
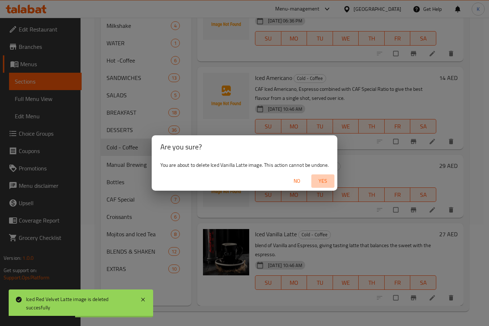
click at [326, 182] on span "Yes" at bounding box center [322, 180] width 17 height 9
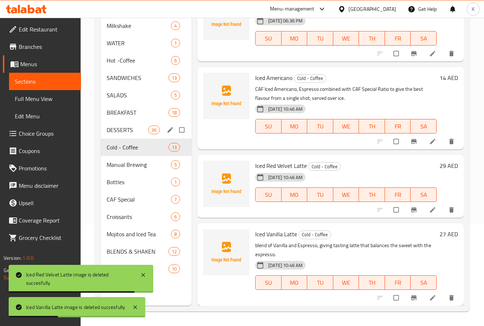
click at [117, 136] on div "DESSERTS 36" at bounding box center [146, 129] width 91 height 17
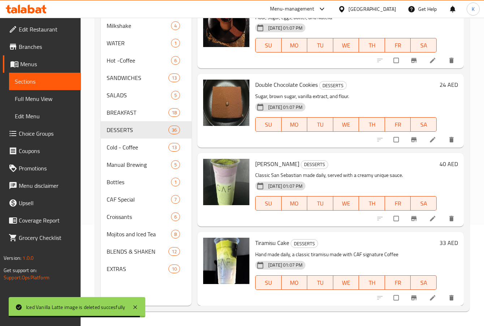
scroll to position [2512, 0]
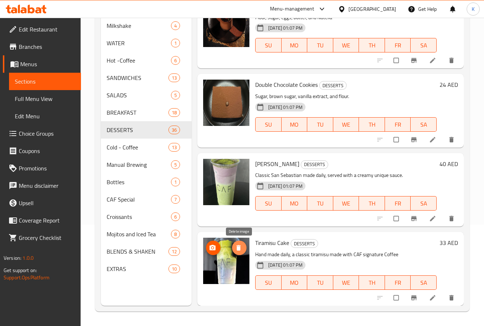
click at [238, 247] on icon "delete image" at bounding box center [238, 247] width 4 height 5
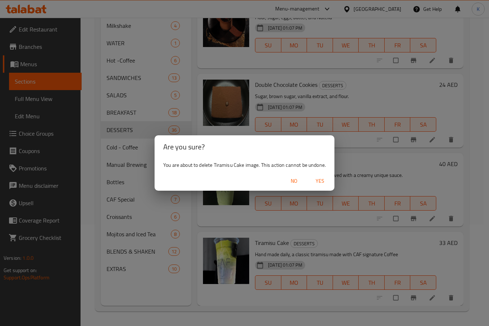
click at [320, 181] on span "Yes" at bounding box center [320, 180] width 17 height 9
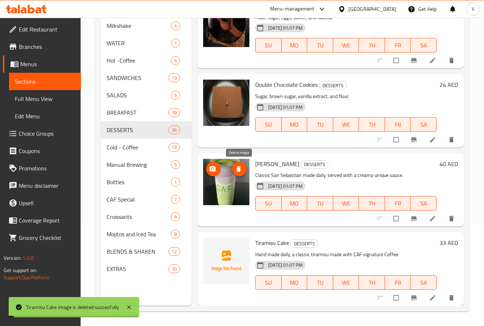
click at [235, 169] on icon "delete image" at bounding box center [238, 168] width 7 height 7
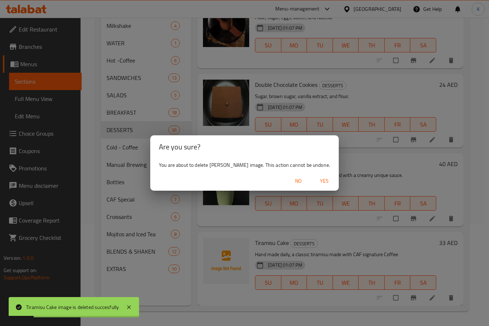
click at [329, 180] on span "Yes" at bounding box center [324, 180] width 17 height 9
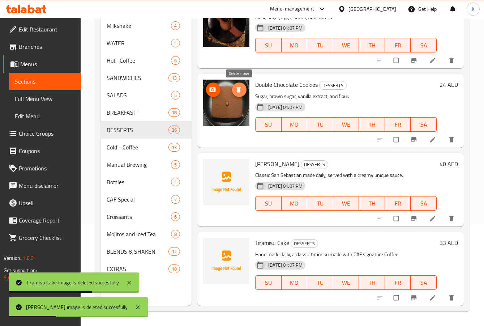
click at [237, 86] on icon "delete image" at bounding box center [238, 89] width 7 height 7
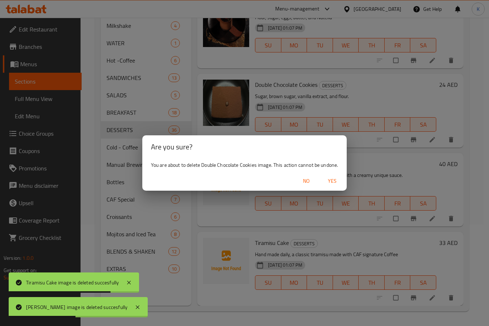
click at [334, 186] on button "Yes" at bounding box center [332, 180] width 23 height 13
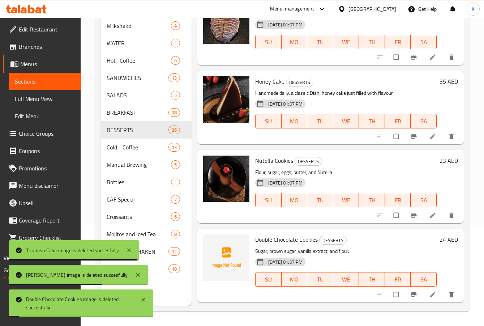
scroll to position [2331, 0]
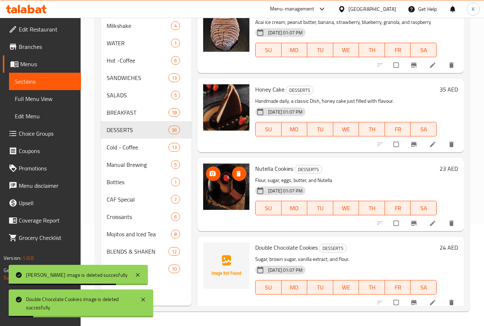
click at [243, 177] on span "delete image" at bounding box center [239, 173] width 14 height 7
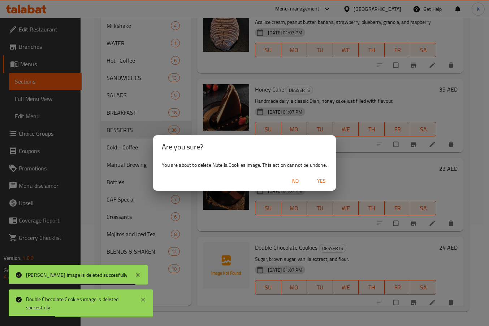
click at [321, 180] on span "Yes" at bounding box center [321, 180] width 17 height 9
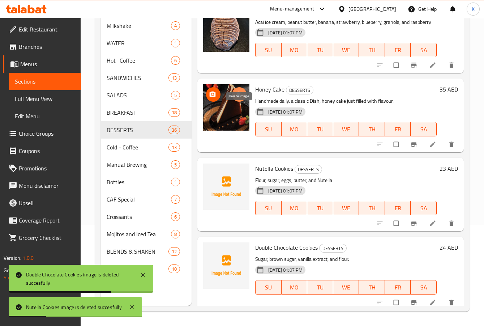
click at [237, 97] on icon "delete image" at bounding box center [238, 94] width 4 height 5
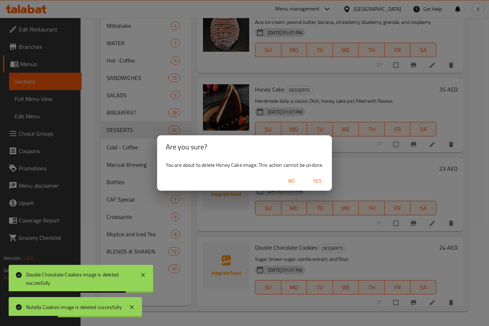
click at [321, 181] on span "Yes" at bounding box center [317, 180] width 17 height 9
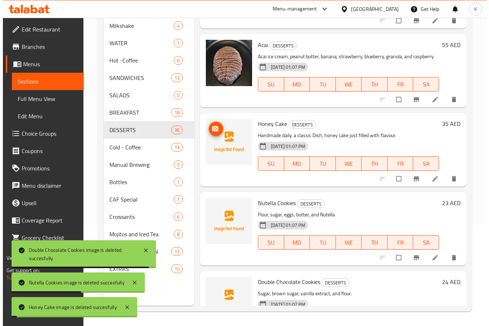
scroll to position [2259, 0]
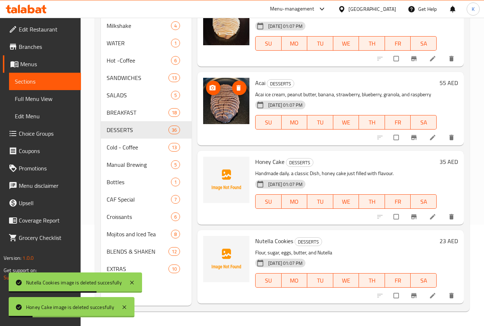
click at [235, 91] on span "delete image" at bounding box center [239, 87] width 14 height 7
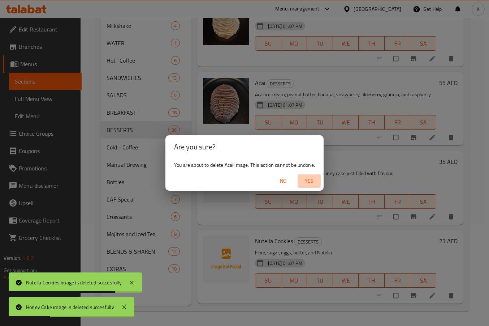
click at [311, 181] on span "Yes" at bounding box center [309, 180] width 17 height 9
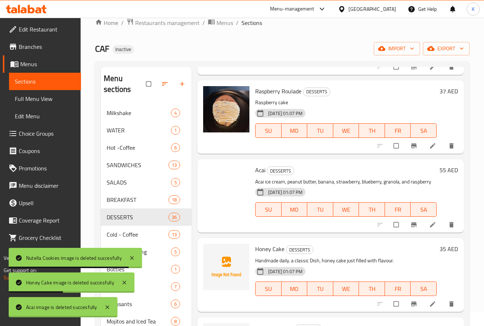
scroll to position [0, 0]
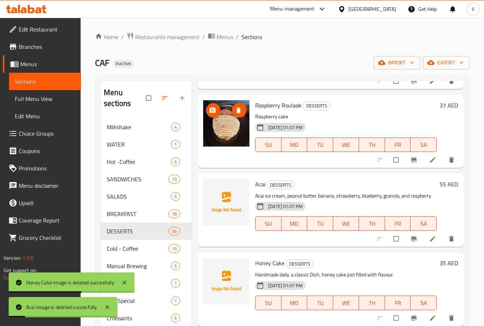
click at [237, 113] on icon "delete image" at bounding box center [238, 109] width 4 height 5
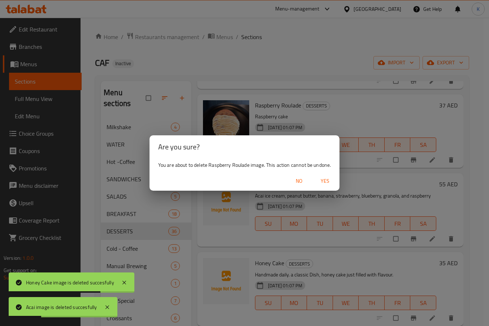
click at [327, 186] on button "Yes" at bounding box center [325, 180] width 23 height 13
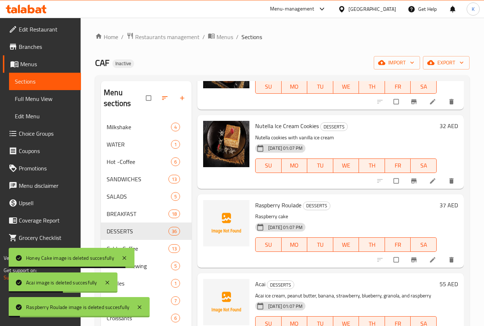
scroll to position [2115, 0]
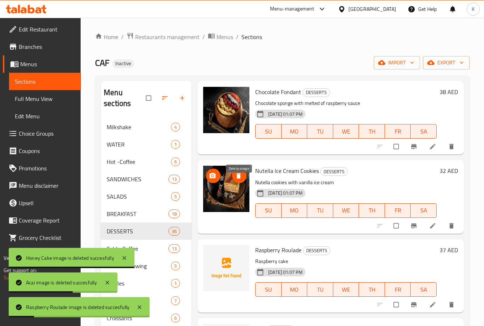
click at [244, 179] on span "delete image" at bounding box center [239, 175] width 14 height 7
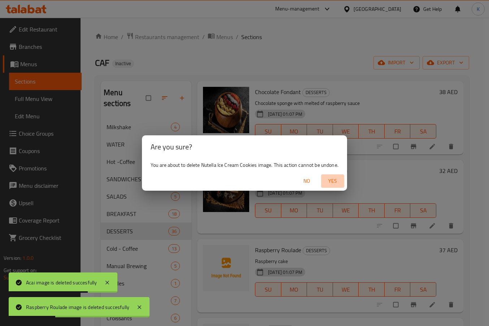
click at [332, 181] on span "Yes" at bounding box center [332, 180] width 17 height 9
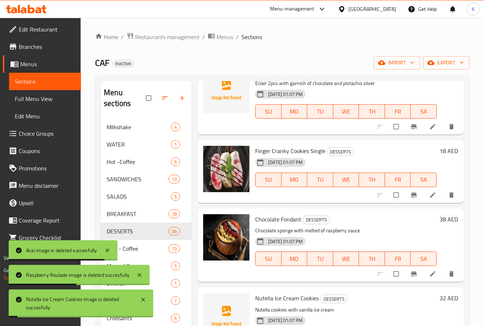
scroll to position [1970, 0]
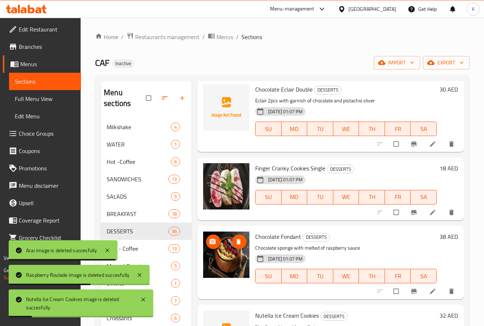
click at [240, 245] on icon "delete image" at bounding box center [238, 241] width 7 height 7
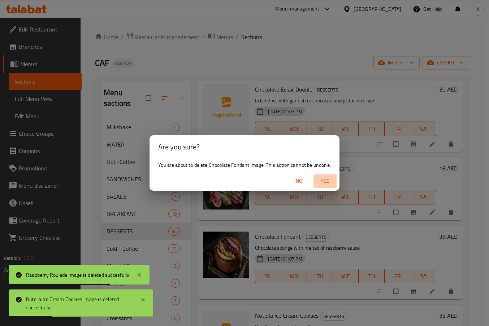
click at [324, 180] on span "Yes" at bounding box center [325, 180] width 17 height 9
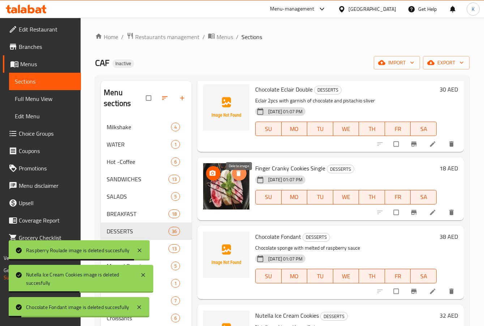
click at [240, 176] on icon "delete image" at bounding box center [238, 172] width 4 height 5
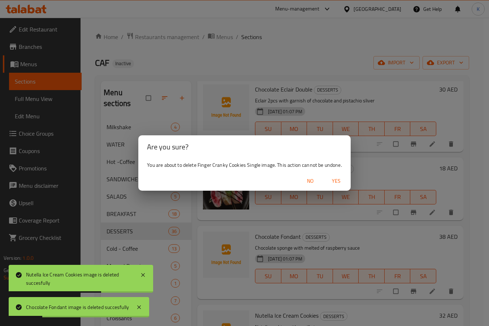
click at [334, 181] on span "Yes" at bounding box center [336, 180] width 17 height 9
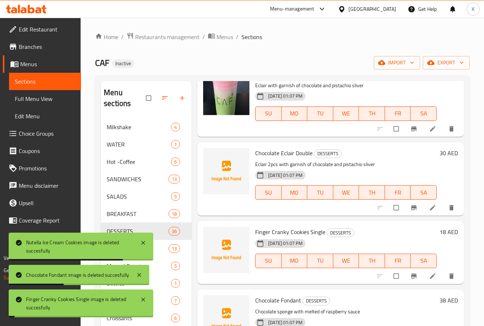
scroll to position [1825, 0]
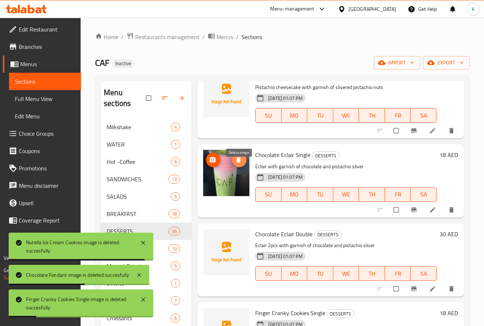
click at [237, 163] on icon "delete image" at bounding box center [238, 159] width 4 height 5
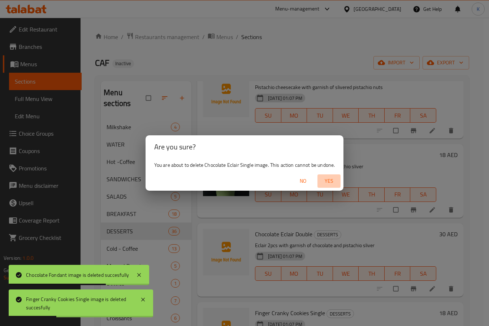
click at [327, 180] on span "Yes" at bounding box center [329, 180] width 17 height 9
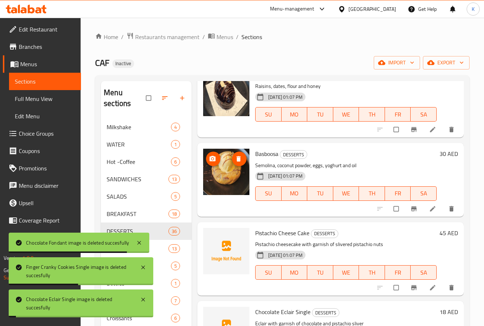
scroll to position [1645, 0]
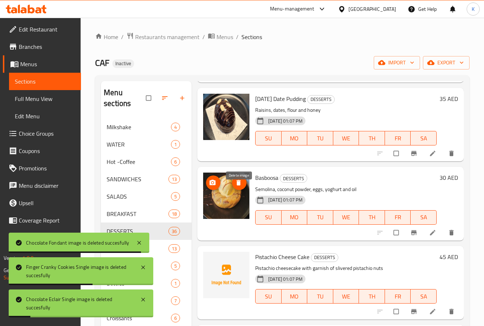
click at [235, 186] on icon "delete image" at bounding box center [238, 182] width 7 height 7
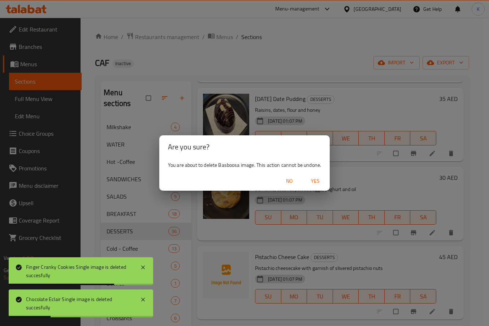
click at [320, 179] on span "Yes" at bounding box center [315, 180] width 17 height 9
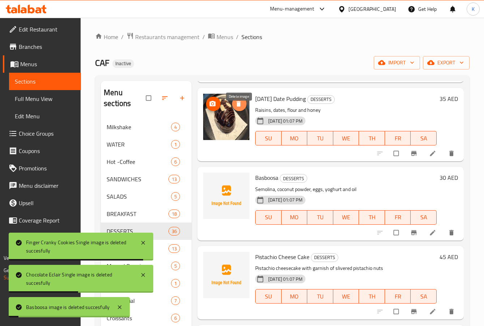
click at [243, 107] on span "delete image" at bounding box center [239, 103] width 14 height 7
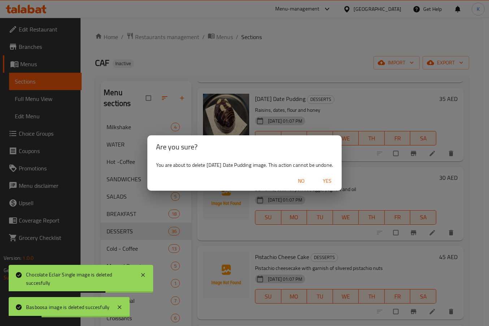
click at [333, 179] on span "Yes" at bounding box center [327, 180] width 17 height 9
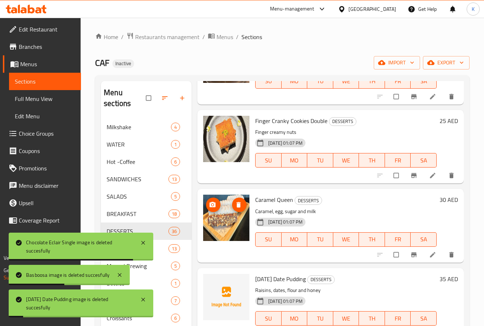
scroll to position [1464, 0]
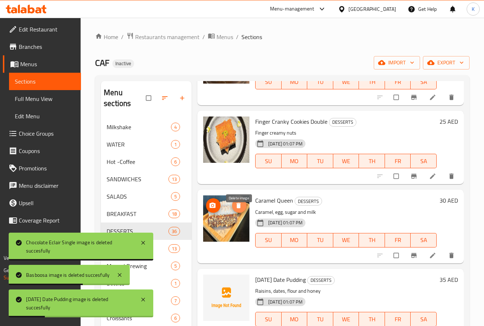
click at [243, 209] on span "delete image" at bounding box center [239, 205] width 14 height 7
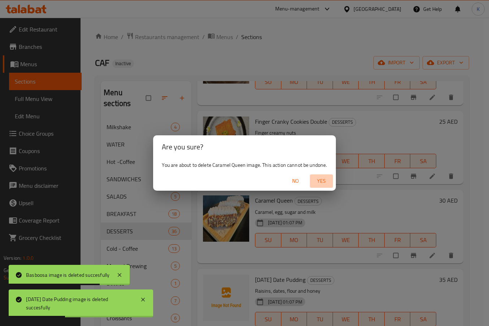
click at [321, 181] on span "Yes" at bounding box center [321, 180] width 17 height 9
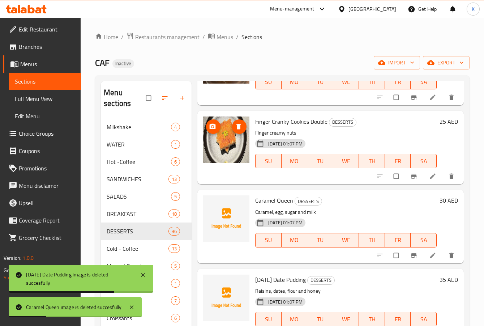
click at [232, 130] on span "delete image" at bounding box center [239, 126] width 14 height 7
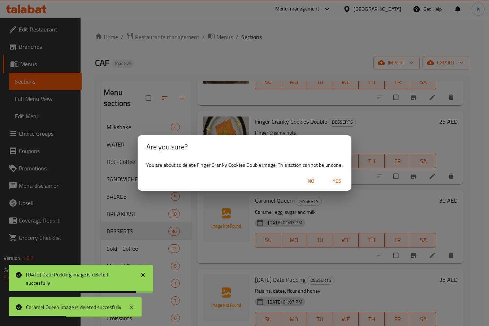
click at [331, 182] on span "Yes" at bounding box center [337, 180] width 17 height 9
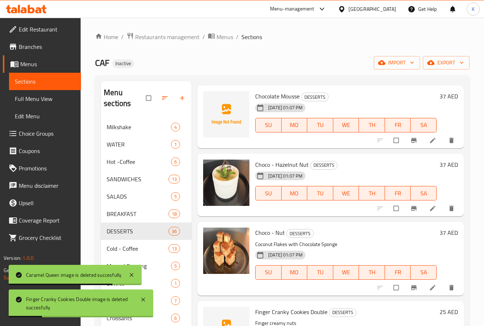
scroll to position [1319, 0]
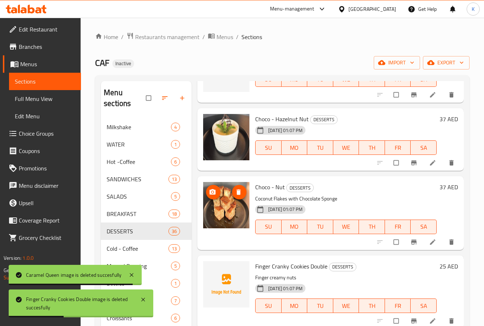
click at [240, 199] on button "delete image" at bounding box center [239, 192] width 14 height 14
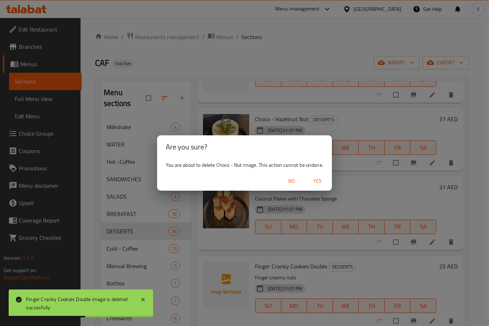
click at [316, 178] on span "Yes" at bounding box center [317, 180] width 17 height 9
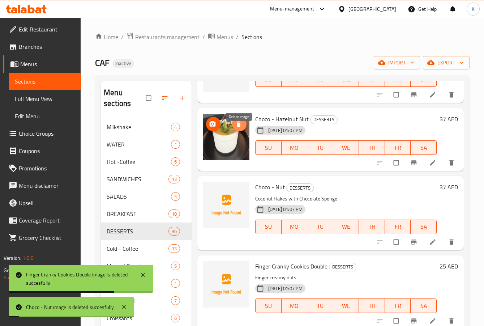
click at [239, 127] on icon "delete image" at bounding box center [238, 123] width 4 height 5
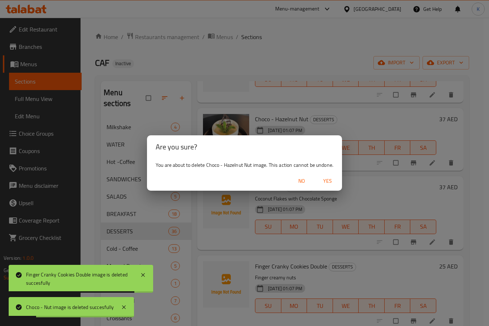
click at [325, 181] on span "Yes" at bounding box center [327, 180] width 17 height 9
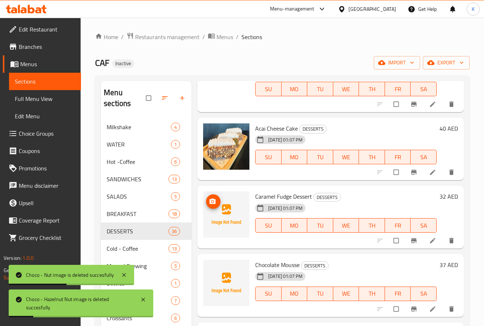
scroll to position [1102, 0]
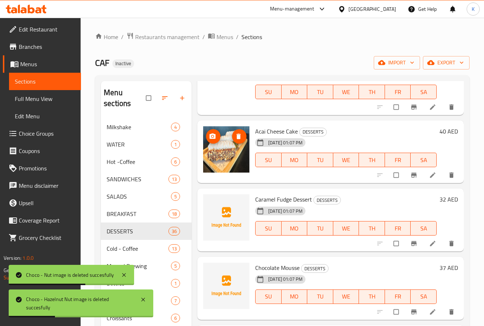
click at [238, 139] on icon "delete image" at bounding box center [238, 135] width 4 height 5
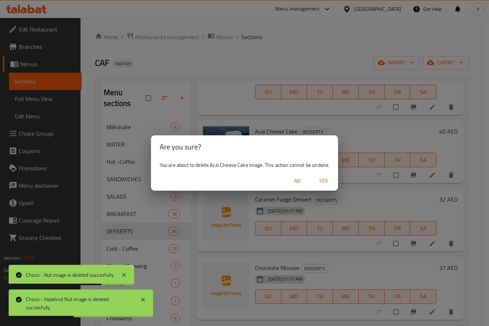
click at [321, 179] on span "Yes" at bounding box center [323, 180] width 17 height 9
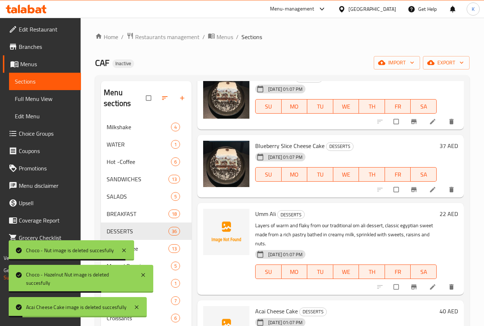
scroll to position [922, 0]
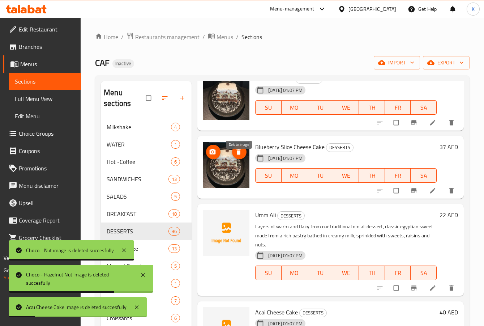
click at [240, 154] on icon "delete image" at bounding box center [238, 151] width 4 height 5
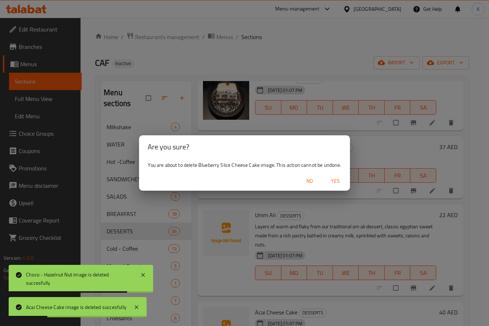
click at [334, 177] on span "Yes" at bounding box center [335, 180] width 17 height 9
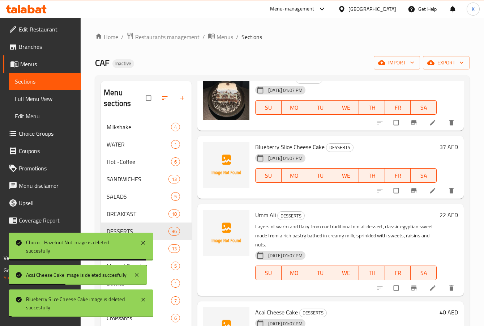
scroll to position [849, 0]
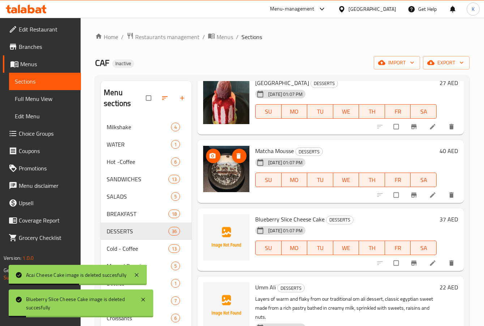
click at [237, 159] on icon "delete image" at bounding box center [238, 155] width 7 height 7
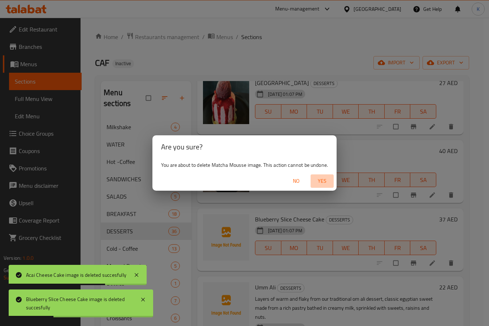
click at [327, 181] on span "Yes" at bounding box center [322, 180] width 17 height 9
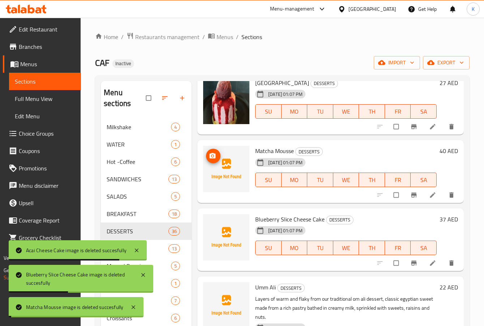
scroll to position [777, 0]
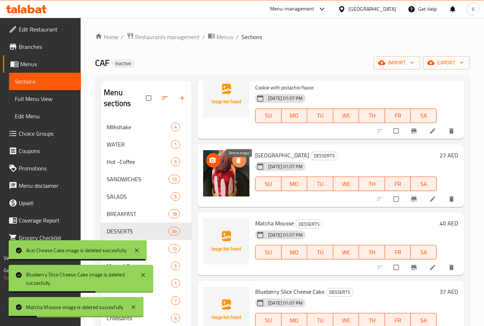
click at [238, 164] on icon "delete image" at bounding box center [238, 160] width 7 height 7
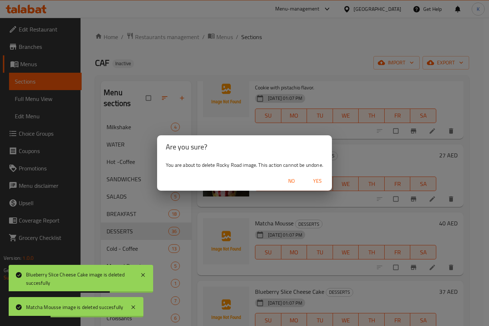
click at [323, 181] on span "Yes" at bounding box center [317, 180] width 17 height 9
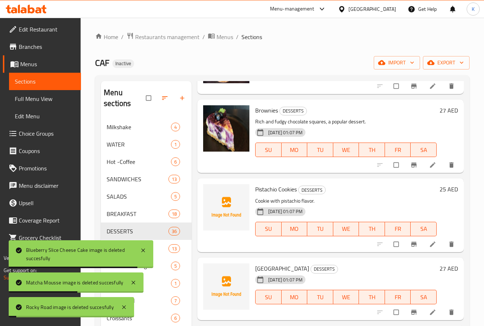
scroll to position [633, 0]
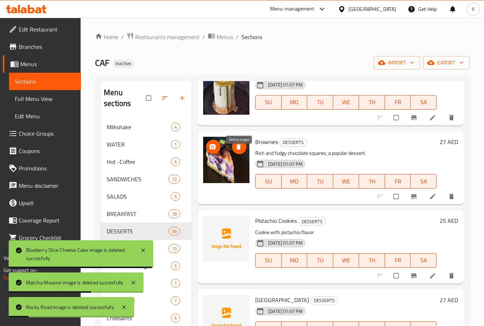
click at [239, 154] on button "delete image" at bounding box center [239, 147] width 14 height 14
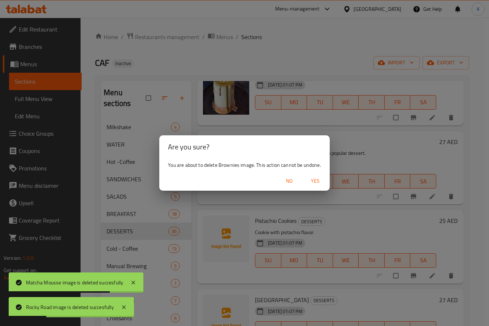
click at [321, 182] on span "Yes" at bounding box center [315, 180] width 17 height 9
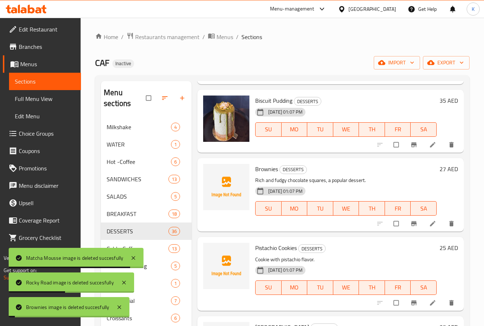
scroll to position [560, 0]
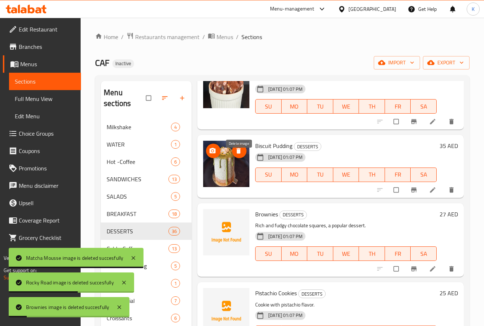
click at [235, 154] on icon "delete image" at bounding box center [238, 150] width 7 height 7
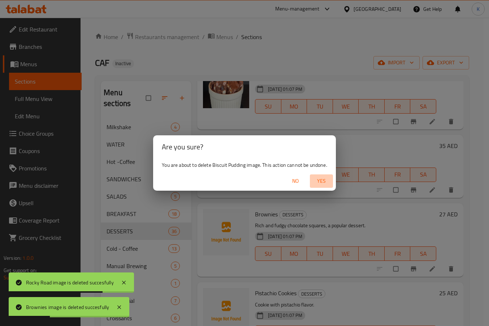
click at [318, 181] on span "Yes" at bounding box center [321, 180] width 17 height 9
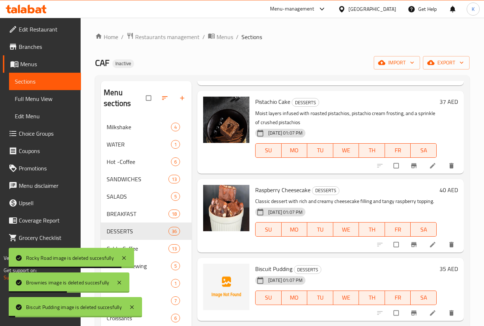
scroll to position [416, 0]
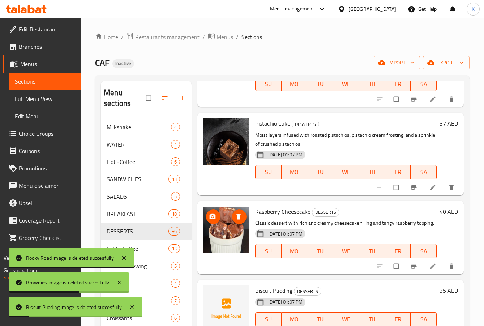
click at [240, 215] on icon "delete image" at bounding box center [238, 216] width 4 height 5
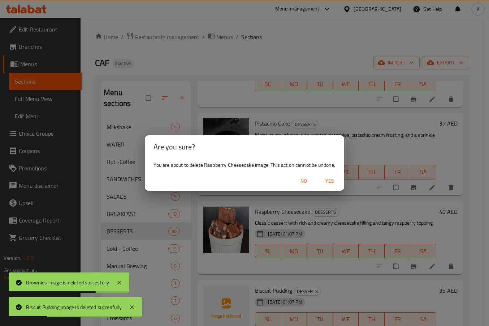
click at [331, 181] on span "Yes" at bounding box center [329, 180] width 17 height 9
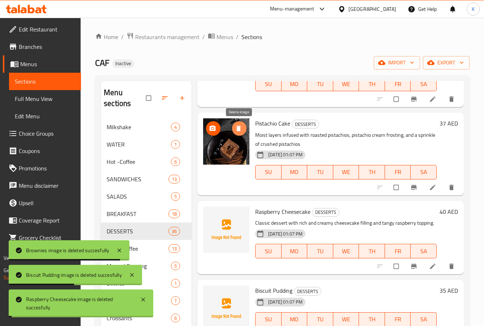
click at [237, 130] on icon "delete image" at bounding box center [238, 128] width 4 height 5
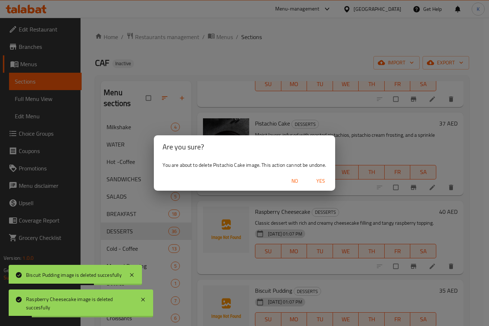
click at [318, 177] on span "Yes" at bounding box center [320, 180] width 17 height 9
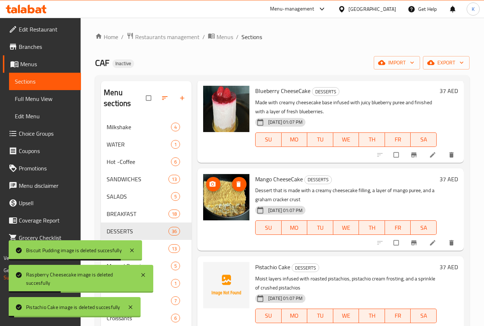
scroll to position [271, 0]
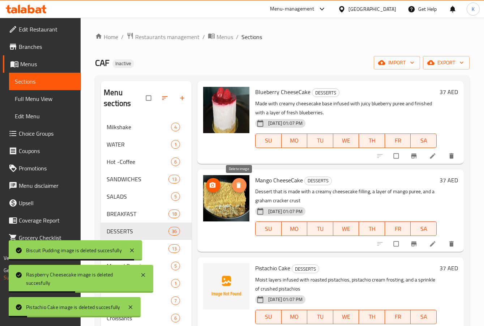
click at [239, 185] on icon "delete image" at bounding box center [238, 184] width 4 height 5
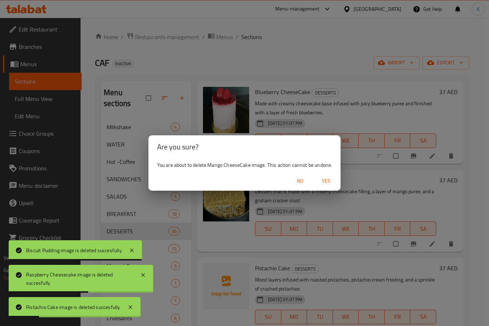
click at [323, 175] on button "Yes" at bounding box center [326, 180] width 23 height 13
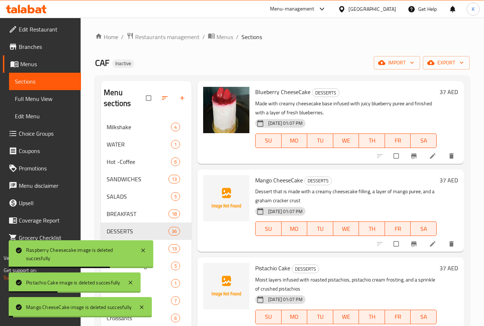
scroll to position [199, 0]
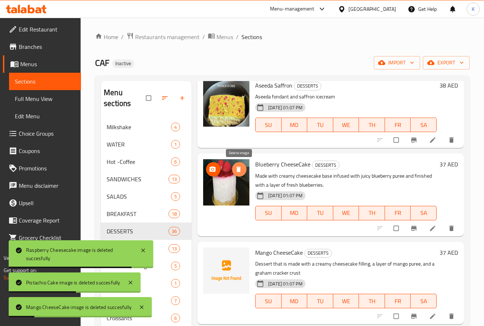
click at [238, 168] on icon "delete image" at bounding box center [238, 169] width 4 height 5
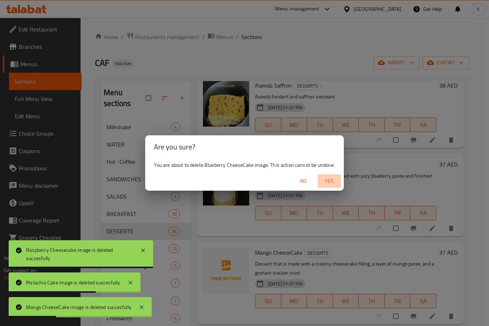
click at [329, 177] on span "Yes" at bounding box center [329, 180] width 17 height 9
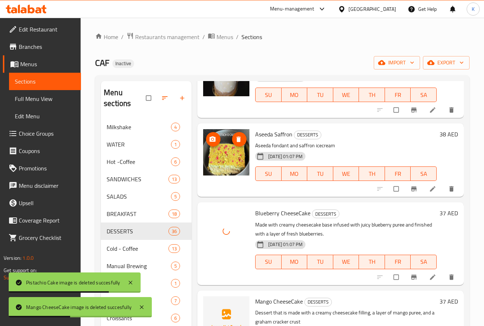
scroll to position [90, 0]
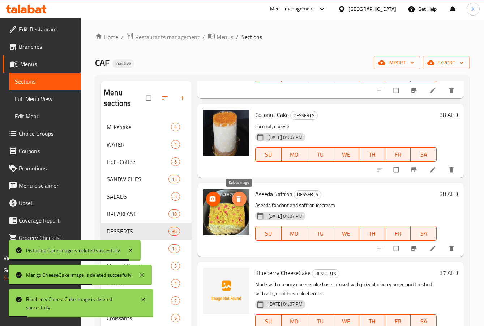
click at [242, 199] on icon "delete image" at bounding box center [238, 198] width 7 height 7
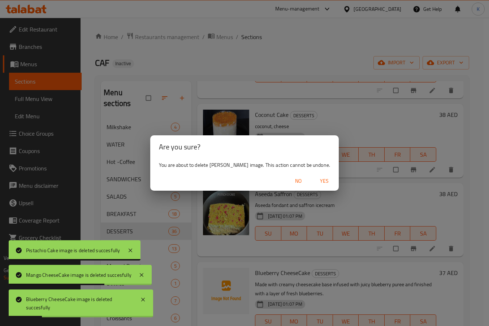
click at [324, 185] on span "Yes" at bounding box center [324, 180] width 17 height 9
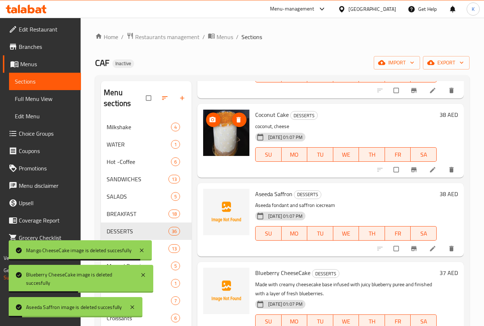
click at [237, 122] on icon "delete image" at bounding box center [238, 119] width 7 height 7
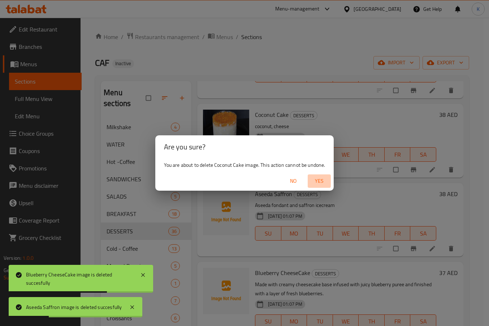
click at [321, 179] on span "Yes" at bounding box center [319, 180] width 17 height 9
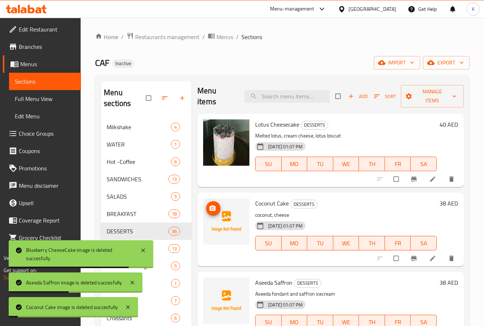
scroll to position [0, 0]
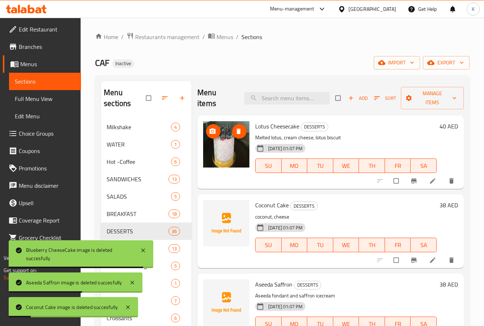
click at [240, 132] on icon "delete image" at bounding box center [238, 130] width 4 height 5
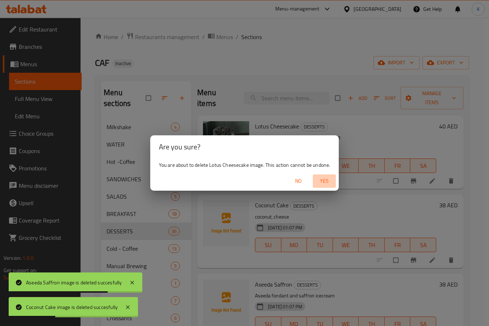
click at [320, 176] on button "Yes" at bounding box center [324, 180] width 23 height 13
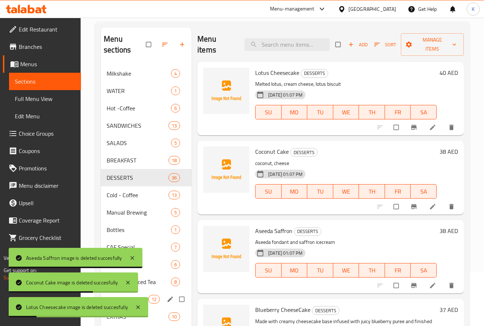
scroll to position [101, 0]
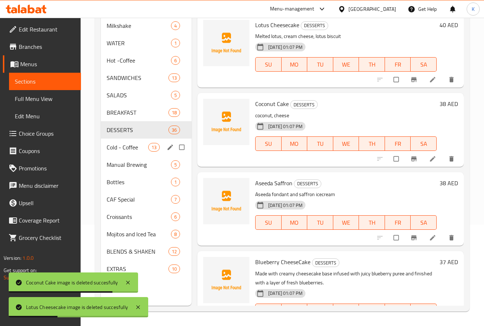
click at [138, 139] on div "Cold - Coffee 13" at bounding box center [146, 146] width 91 height 17
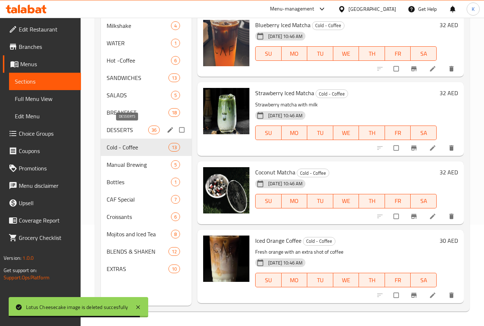
click at [122, 128] on span "DESSERTS" at bounding box center [128, 129] width 42 height 9
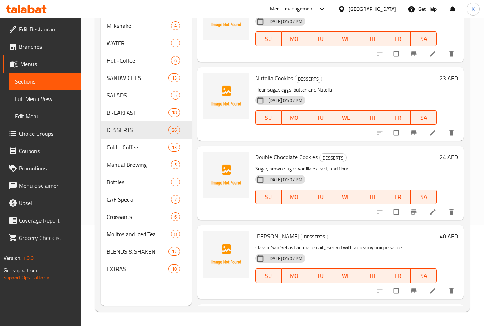
scroll to position [2512, 0]
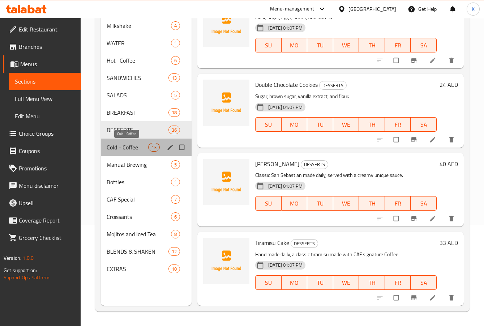
click at [138, 146] on span "Cold - Coffee" at bounding box center [128, 147] width 42 height 9
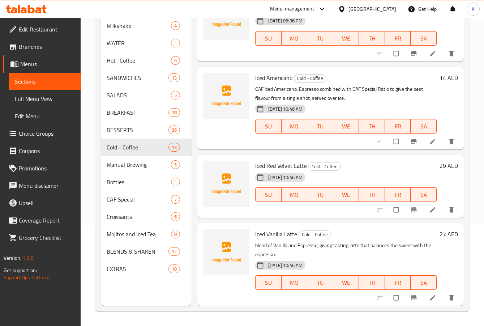
scroll to position [724, 0]
click at [117, 160] on span "Manual Brewing" at bounding box center [129, 164] width 44 height 9
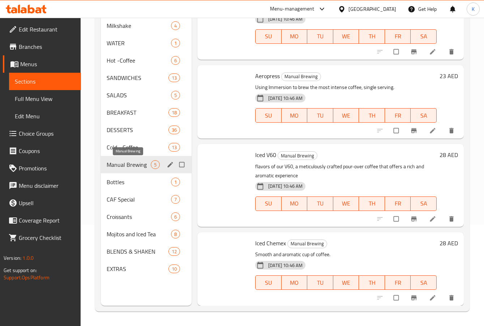
scroll to position [125, 0]
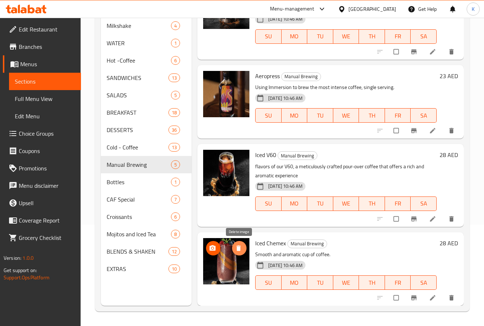
click at [239, 250] on icon "delete image" at bounding box center [238, 247] width 4 height 5
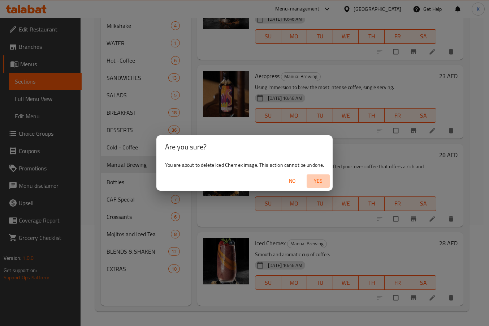
click at [314, 176] on span "Yes" at bounding box center [318, 180] width 17 height 9
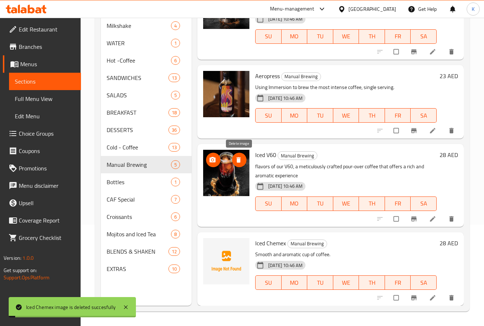
click at [238, 157] on icon "delete image" at bounding box center [238, 159] width 4 height 5
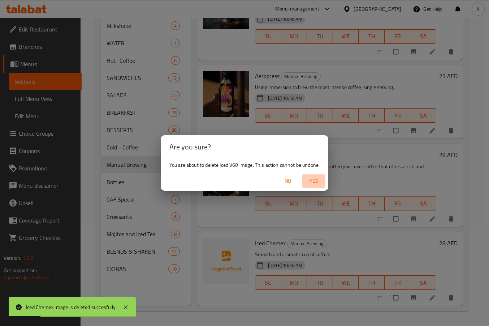
click at [313, 178] on span "Yes" at bounding box center [313, 180] width 17 height 9
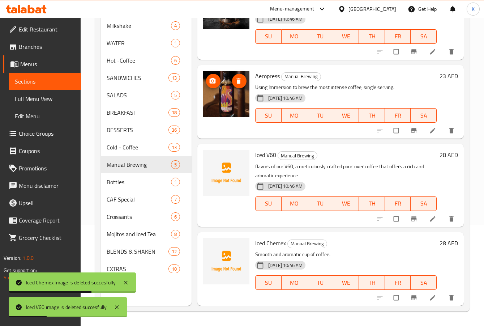
click at [234, 78] on span "delete image" at bounding box center [239, 80] width 14 height 7
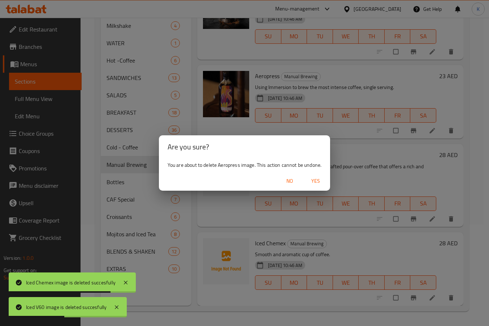
click at [317, 182] on span "Yes" at bounding box center [315, 180] width 17 height 9
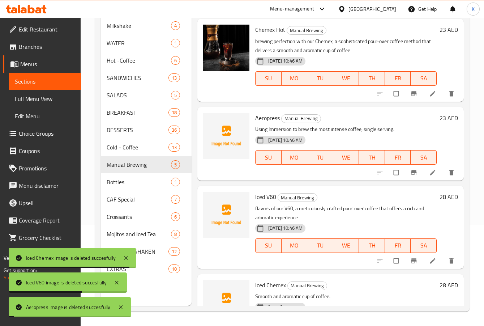
scroll to position [0, 0]
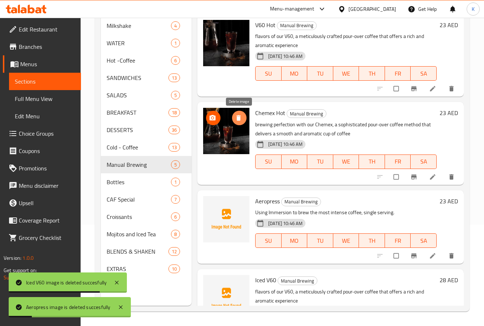
click at [236, 117] on icon "delete image" at bounding box center [238, 117] width 7 height 7
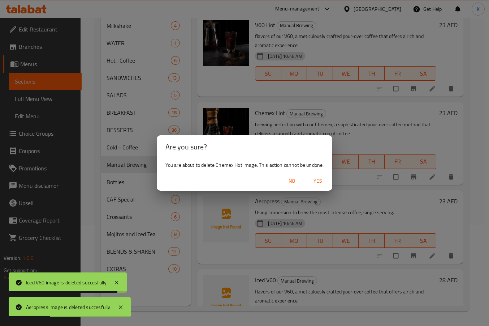
click at [317, 180] on span "Yes" at bounding box center [317, 180] width 17 height 9
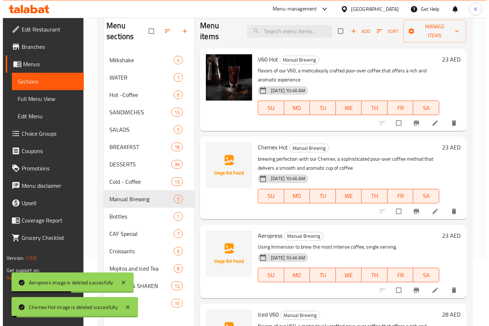
scroll to position [29, 0]
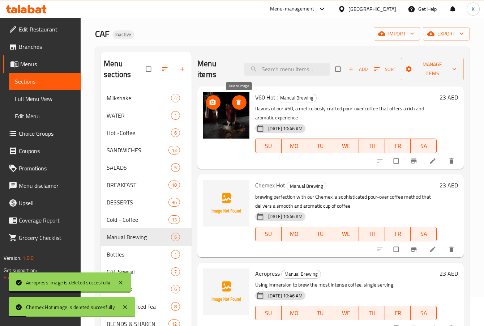
click at [241, 102] on icon "delete image" at bounding box center [238, 102] width 7 height 7
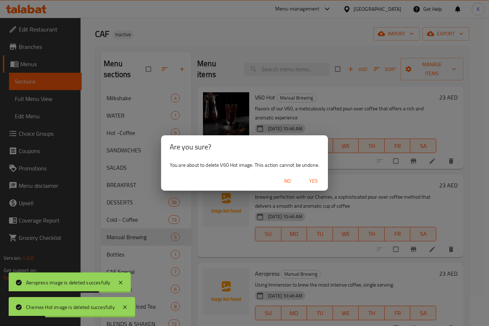
click at [314, 183] on span "Yes" at bounding box center [313, 180] width 17 height 9
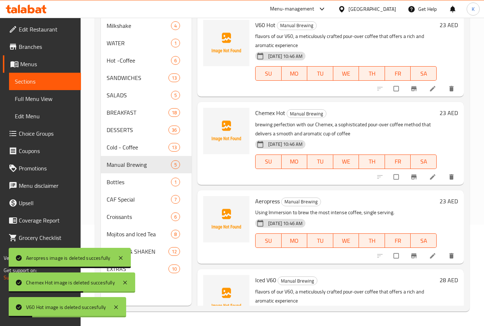
scroll to position [125, 0]
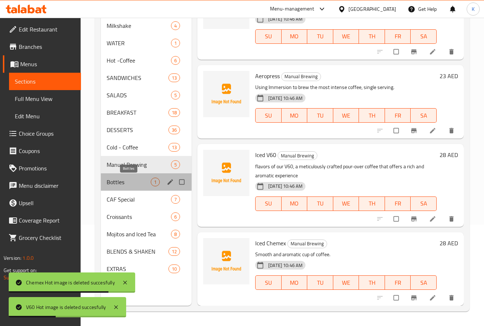
click at [137, 183] on span "Bottles" at bounding box center [129, 181] width 44 height 9
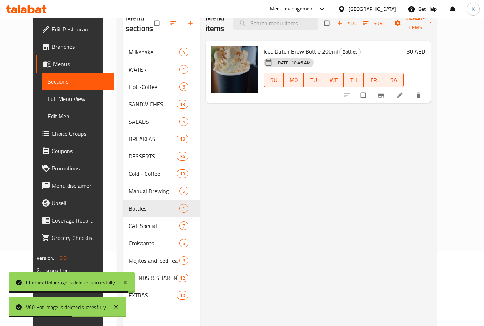
scroll to position [29, 0]
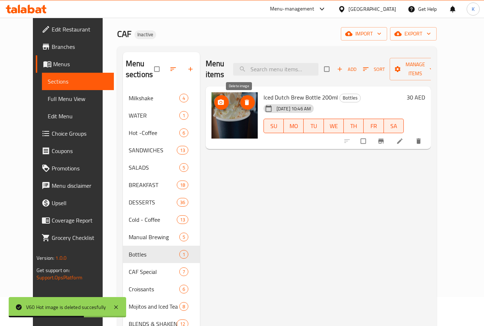
click at [245, 103] on icon "delete image" at bounding box center [247, 101] width 4 height 5
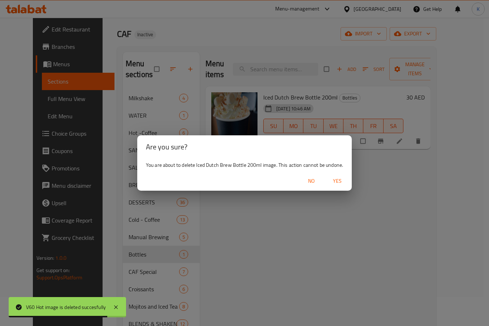
click at [334, 176] on button "Yes" at bounding box center [337, 180] width 23 height 13
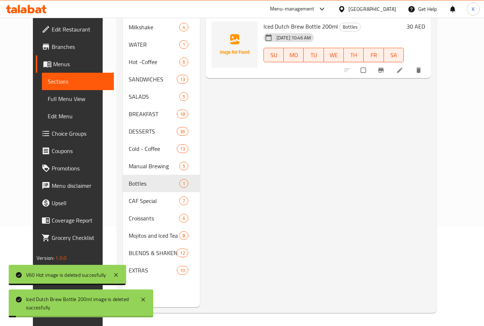
scroll to position [101, 0]
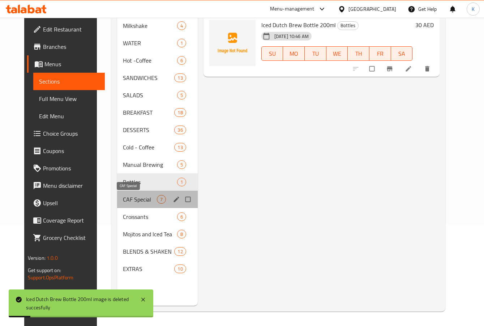
click at [142, 195] on span "CAF Special" at bounding box center [140, 199] width 34 height 9
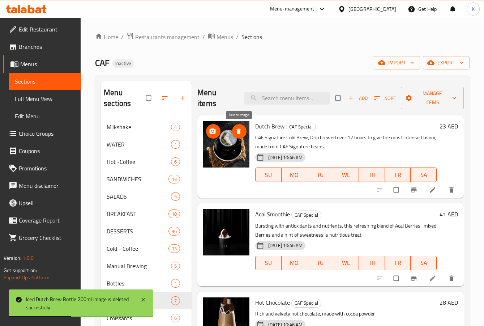
click at [242, 133] on icon "delete image" at bounding box center [238, 131] width 7 height 7
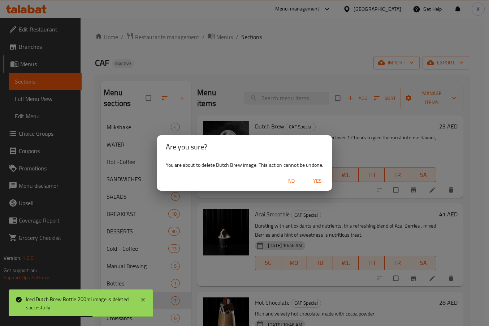
click at [322, 181] on span "Yes" at bounding box center [317, 180] width 17 height 9
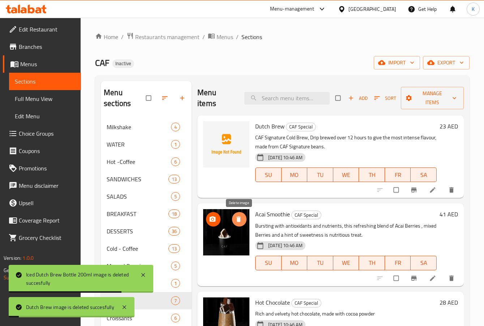
click at [238, 220] on icon "delete image" at bounding box center [238, 219] width 4 height 5
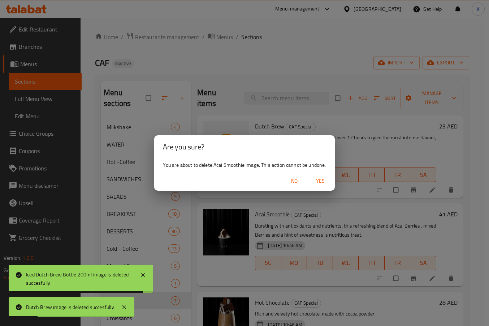
click at [327, 180] on span "Yes" at bounding box center [320, 180] width 17 height 9
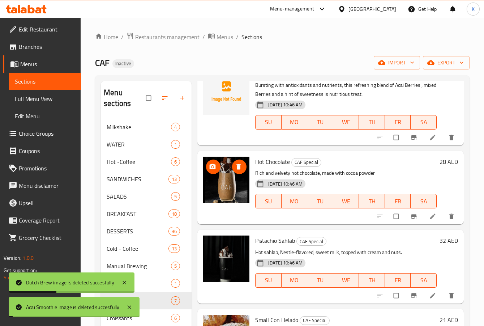
scroll to position [145, 0]
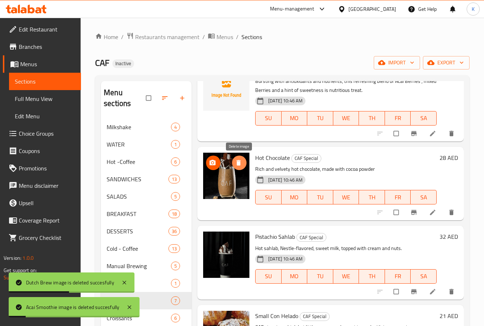
click at [237, 160] on icon "delete image" at bounding box center [238, 162] width 4 height 5
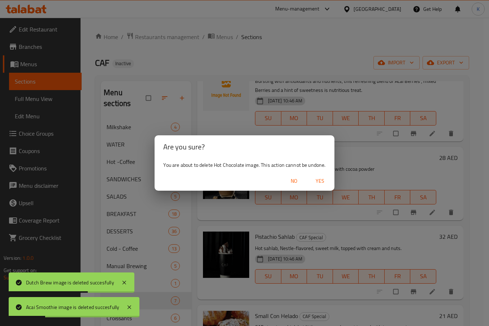
drag, startPoint x: 319, startPoint y: 180, endPoint x: 253, endPoint y: 228, distance: 82.0
click at [318, 179] on span "Yes" at bounding box center [320, 180] width 17 height 9
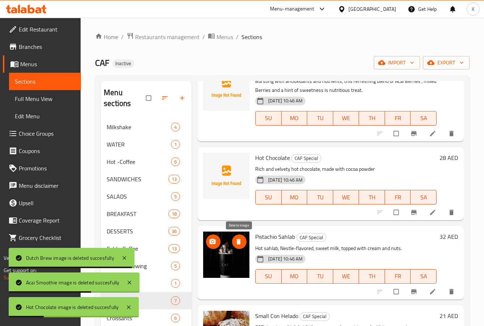
click at [240, 244] on icon "delete image" at bounding box center [238, 241] width 7 height 7
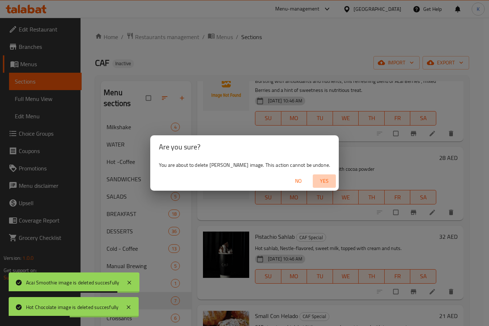
click at [319, 183] on span "Yes" at bounding box center [324, 180] width 17 height 9
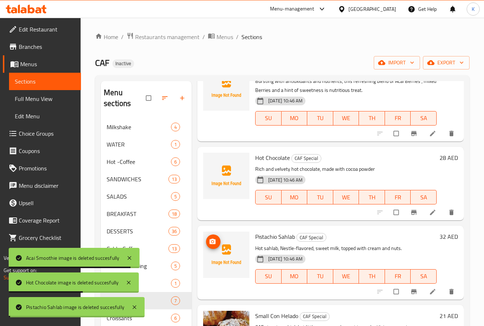
scroll to position [253, 0]
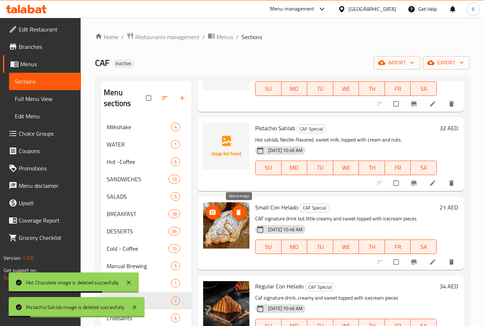
click at [243, 211] on span "delete image" at bounding box center [239, 212] width 14 height 7
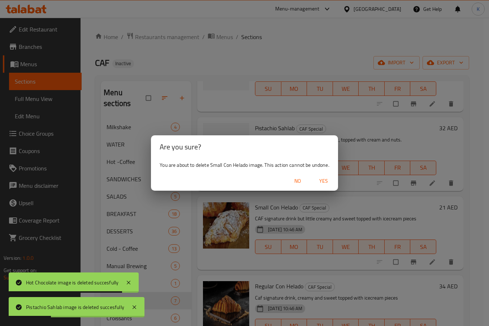
click at [331, 175] on button "Yes" at bounding box center [323, 180] width 23 height 13
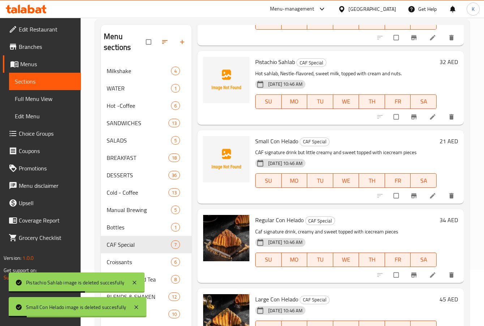
scroll to position [101, 0]
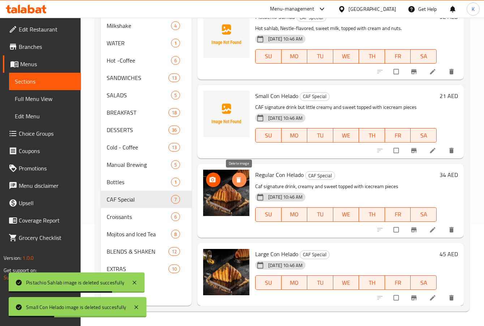
click at [241, 181] on icon "delete image" at bounding box center [238, 179] width 7 height 7
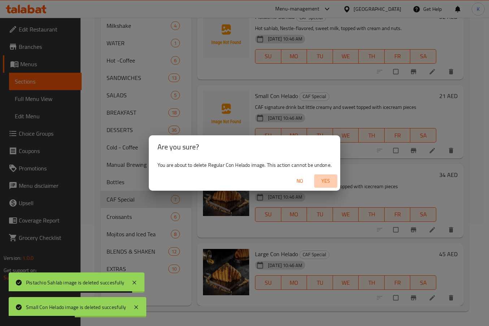
click at [325, 180] on span "Yes" at bounding box center [325, 180] width 17 height 9
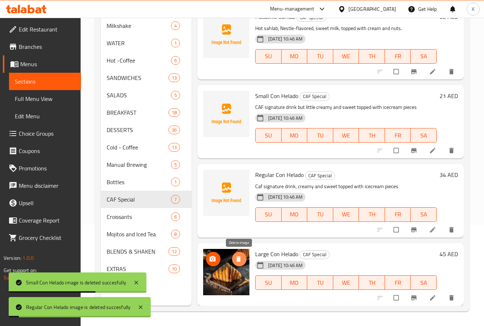
click at [243, 258] on span "delete image" at bounding box center [239, 258] width 14 height 7
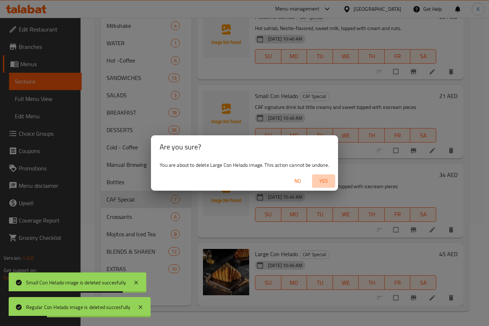
click at [325, 182] on span "Yes" at bounding box center [323, 180] width 17 height 9
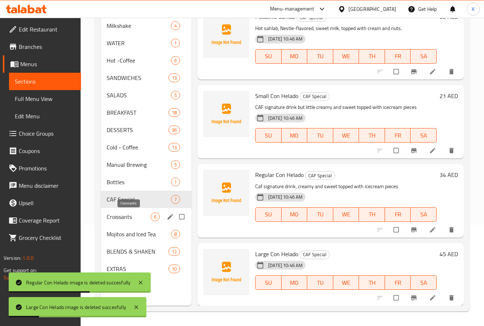
click at [140, 217] on span "Croissants" at bounding box center [129, 216] width 44 height 9
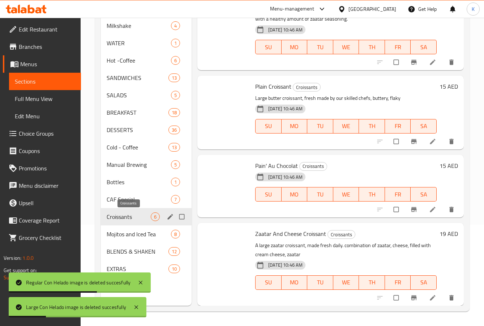
scroll to position [202, 0]
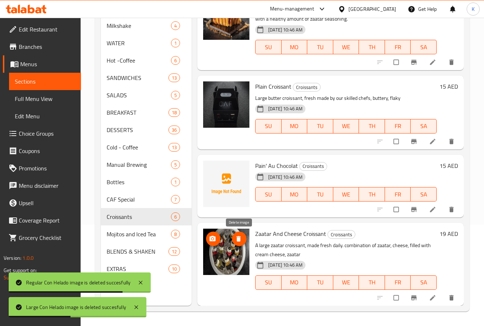
click at [238, 233] on button "delete image" at bounding box center [239, 238] width 14 height 14
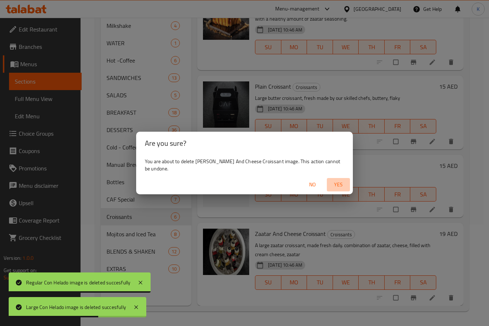
click at [341, 180] on span "Yes" at bounding box center [338, 184] width 17 height 9
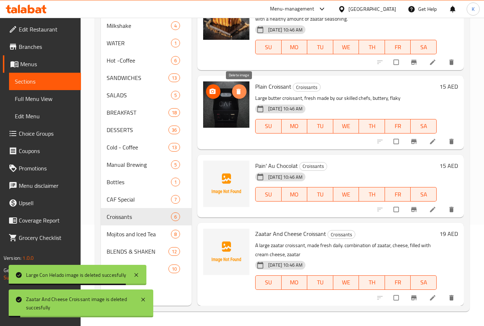
click at [240, 93] on icon "delete image" at bounding box center [238, 91] width 4 height 5
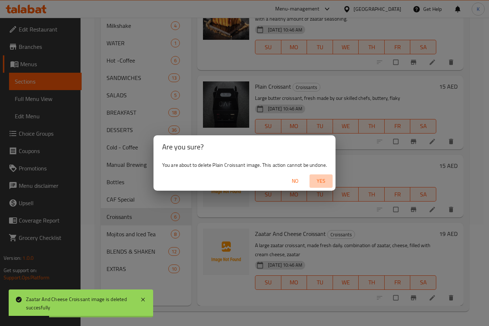
click at [319, 180] on span "Yes" at bounding box center [321, 180] width 17 height 9
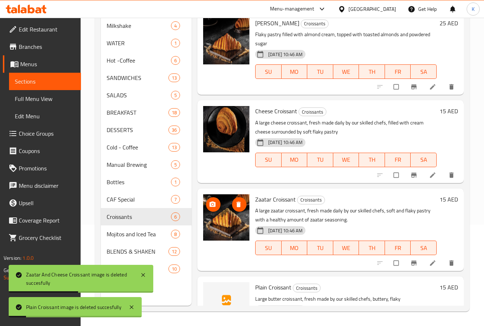
scroll to position [0, 0]
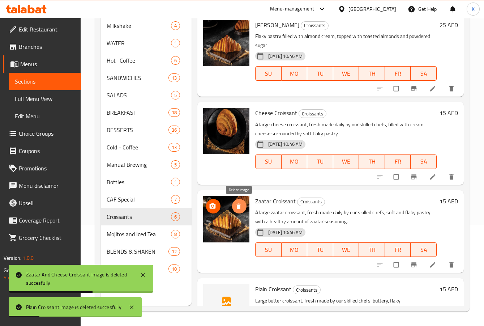
click at [237, 200] on button "delete image" at bounding box center [239, 206] width 14 height 14
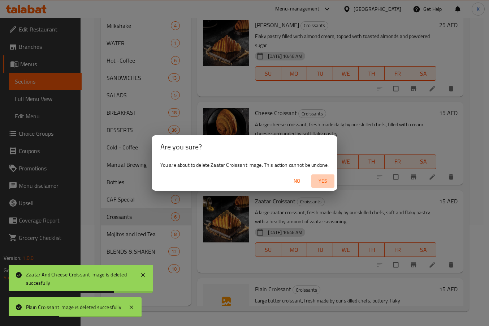
click at [326, 177] on span "Yes" at bounding box center [322, 180] width 17 height 9
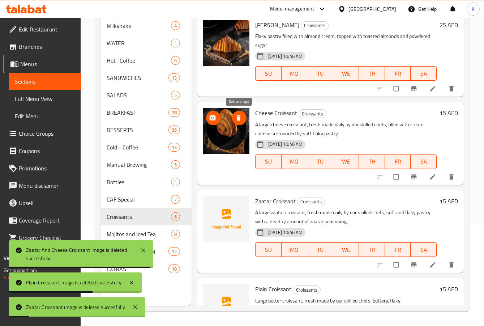
click at [235, 118] on span "delete image" at bounding box center [239, 117] width 14 height 7
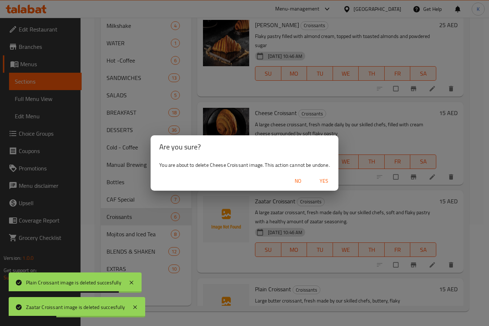
click at [324, 181] on span "Yes" at bounding box center [324, 180] width 17 height 9
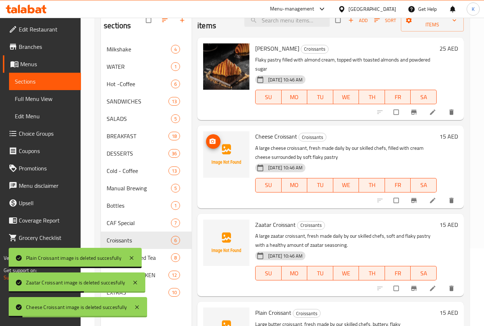
scroll to position [29, 0]
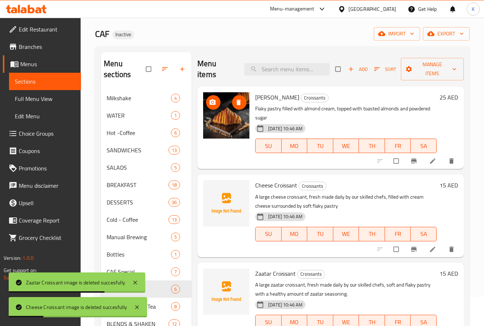
click at [237, 104] on icon "delete image" at bounding box center [238, 101] width 4 height 5
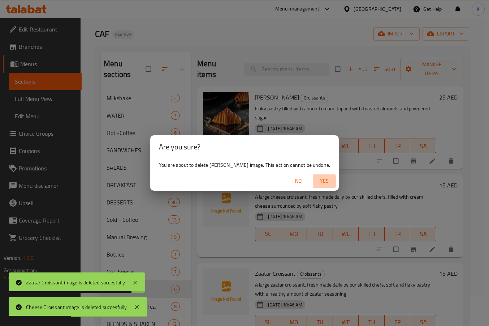
click at [330, 180] on span "Yes" at bounding box center [324, 180] width 17 height 9
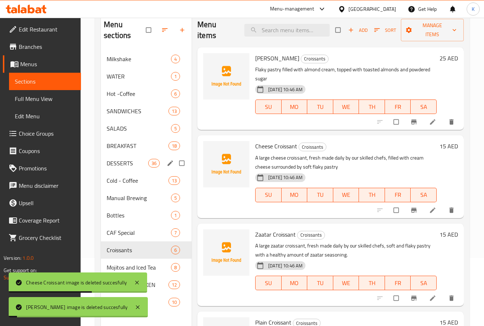
scroll to position [101, 0]
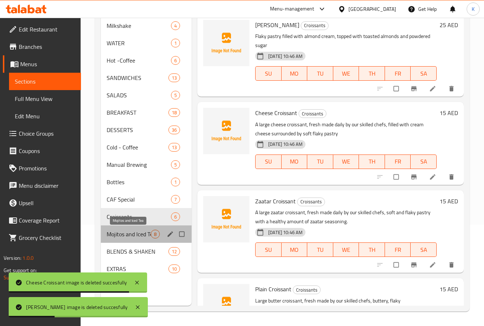
click at [144, 232] on span "Mojitos and Iced Tea" at bounding box center [129, 234] width 44 height 9
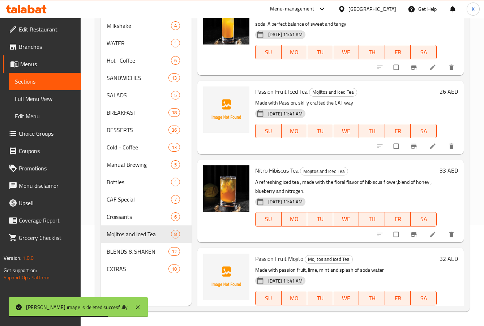
scroll to position [100, 0]
click at [238, 177] on icon "delete image" at bounding box center [238, 175] width 4 height 5
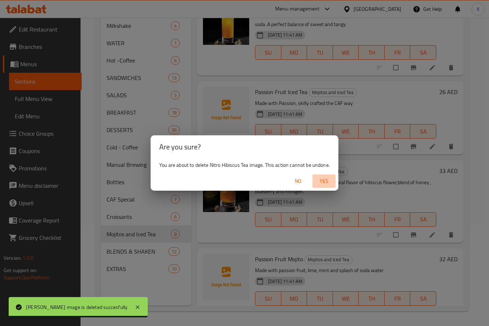
click at [325, 180] on span "Yes" at bounding box center [324, 180] width 17 height 9
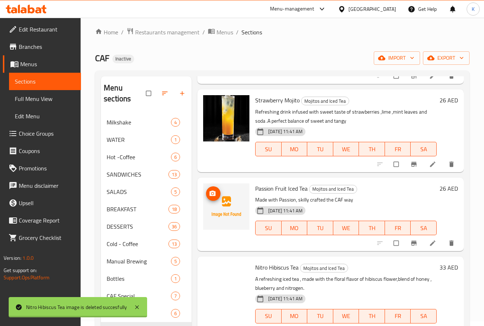
scroll to position [0, 0]
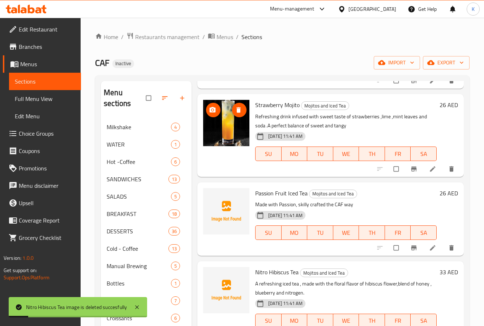
click at [239, 112] on icon "delete image" at bounding box center [238, 109] width 4 height 5
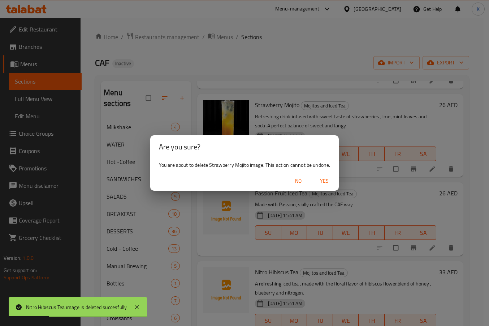
click at [323, 183] on span "Yes" at bounding box center [324, 180] width 17 height 9
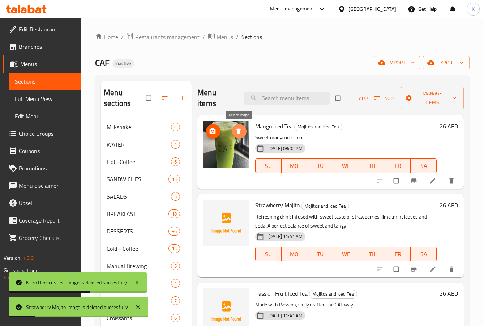
click at [243, 132] on span "delete image" at bounding box center [239, 131] width 14 height 7
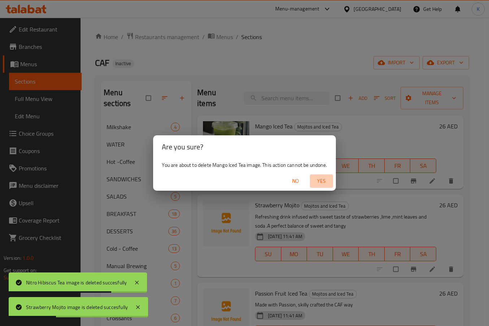
click at [320, 184] on span "Yes" at bounding box center [321, 180] width 17 height 9
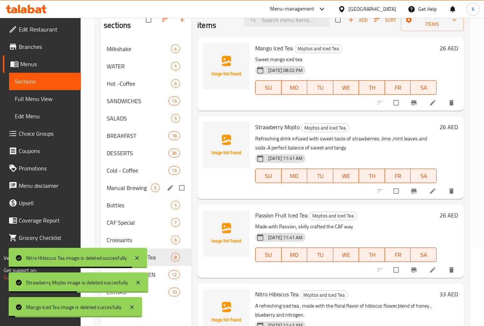
scroll to position [101, 0]
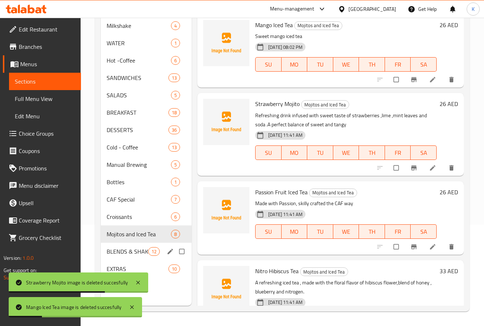
click at [154, 252] on span "12" at bounding box center [154, 251] width 11 height 7
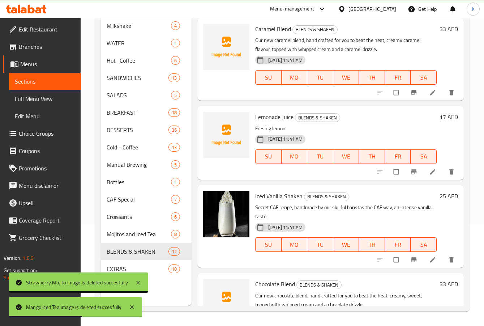
scroll to position [687, 0]
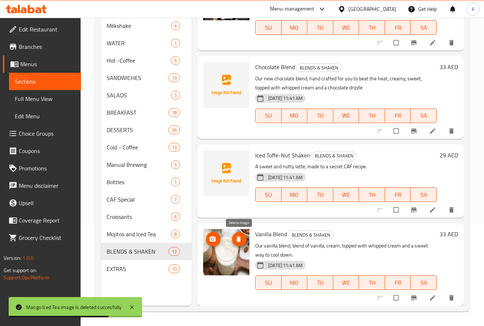
click at [237, 237] on icon "delete image" at bounding box center [238, 238] width 7 height 7
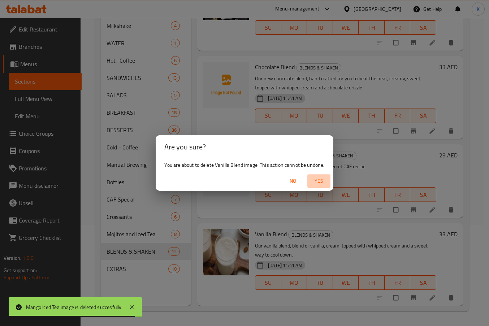
click at [318, 183] on span "Yes" at bounding box center [319, 180] width 17 height 9
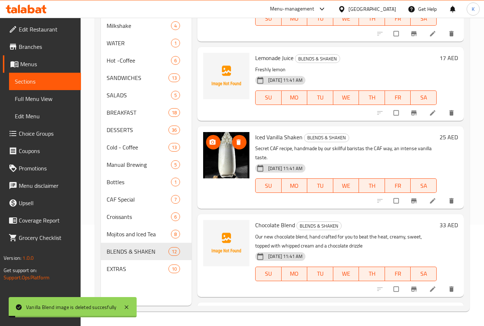
scroll to position [506, 0]
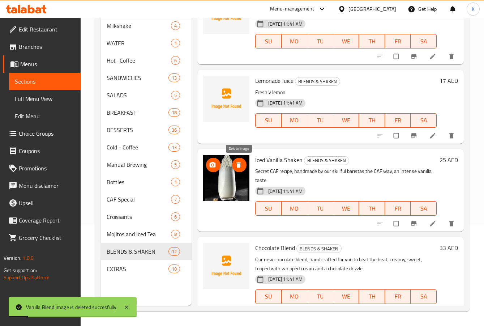
click at [235, 164] on icon "delete image" at bounding box center [238, 164] width 7 height 7
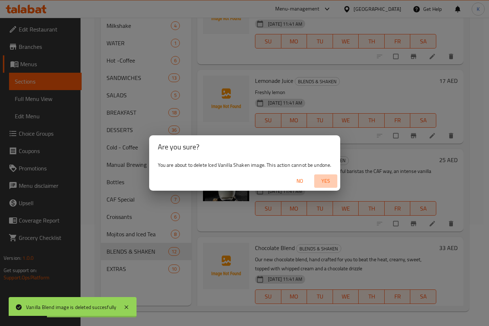
click at [325, 181] on span "Yes" at bounding box center [325, 180] width 17 height 9
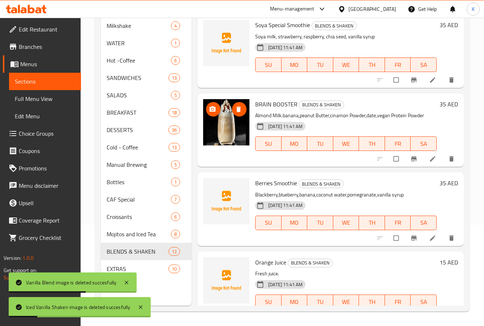
scroll to position [72, 0]
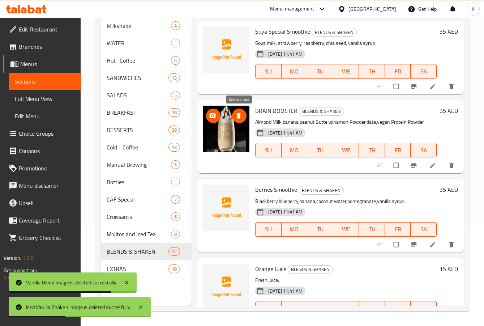
click at [240, 119] on icon "delete image" at bounding box center [238, 115] width 7 height 7
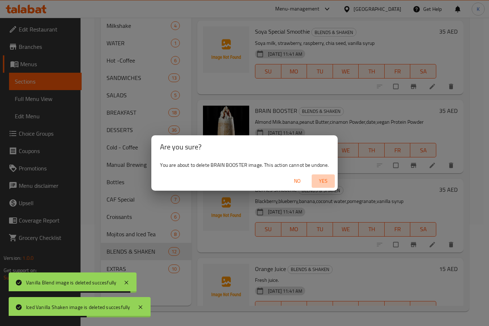
click at [327, 185] on span "Yes" at bounding box center [323, 180] width 17 height 9
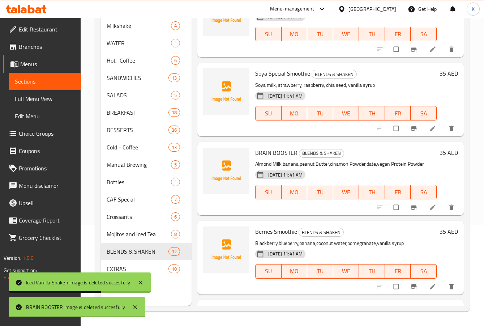
scroll to position [0, 0]
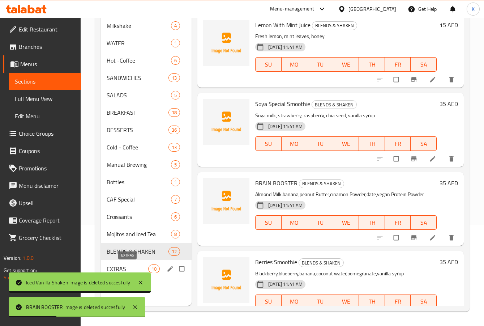
click at [145, 265] on span "EXTRAS" at bounding box center [128, 268] width 42 height 9
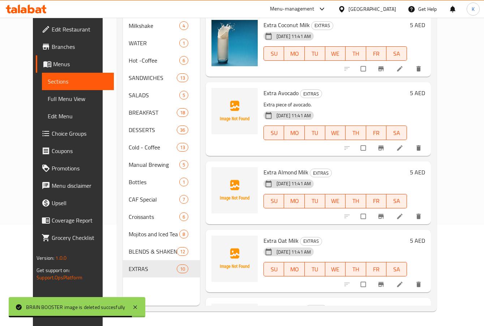
drag, startPoint x: 47, startPoint y: 96, endPoint x: 51, endPoint y: 2, distance: 93.7
click at [48, 96] on span "Full Menu View" at bounding box center [78, 98] width 60 height 9
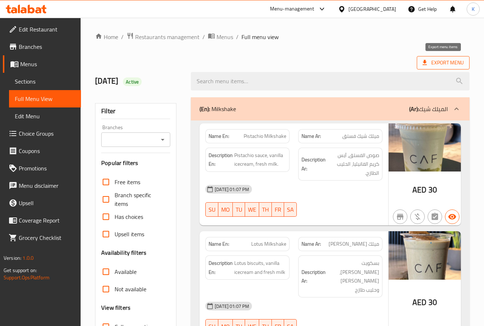
click at [424, 61] on icon at bounding box center [425, 62] width 4 height 5
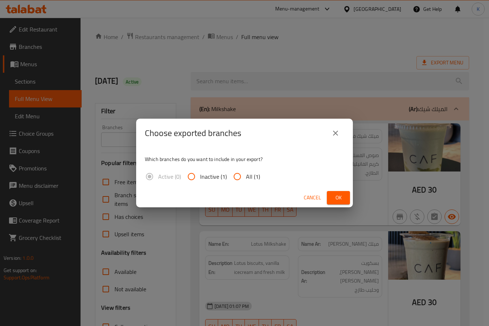
click at [250, 173] on span "All (1)" at bounding box center [253, 176] width 14 height 9
click at [246, 173] on input "All (1)" at bounding box center [237, 176] width 17 height 17
radio input "true"
click at [347, 195] on button "Ok" at bounding box center [338, 197] width 23 height 13
